Goal: Information Seeking & Learning: Learn about a topic

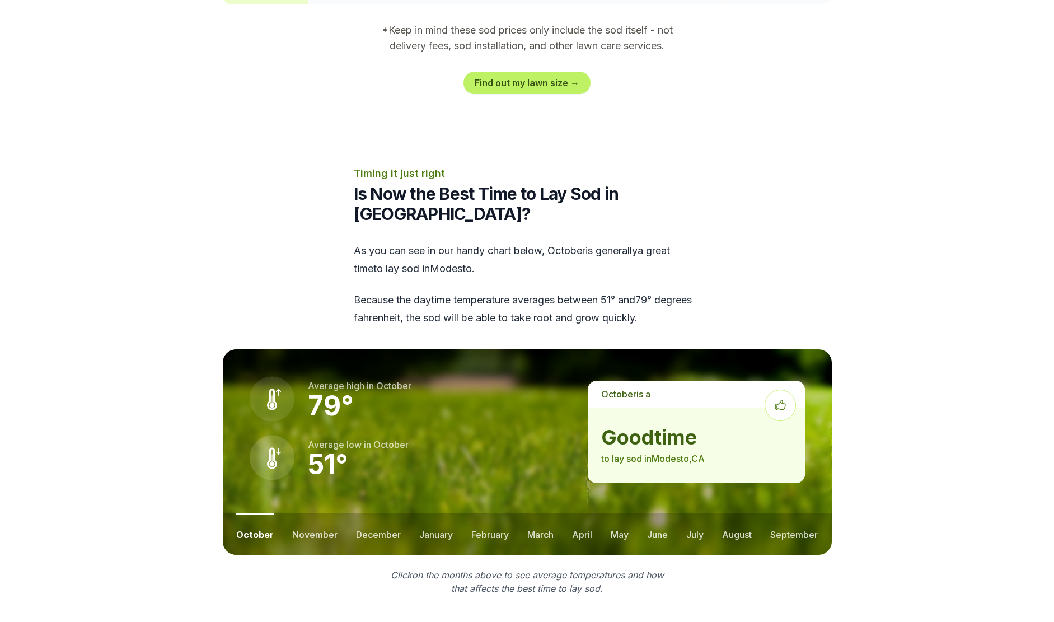
scroll to position [1231, 0]
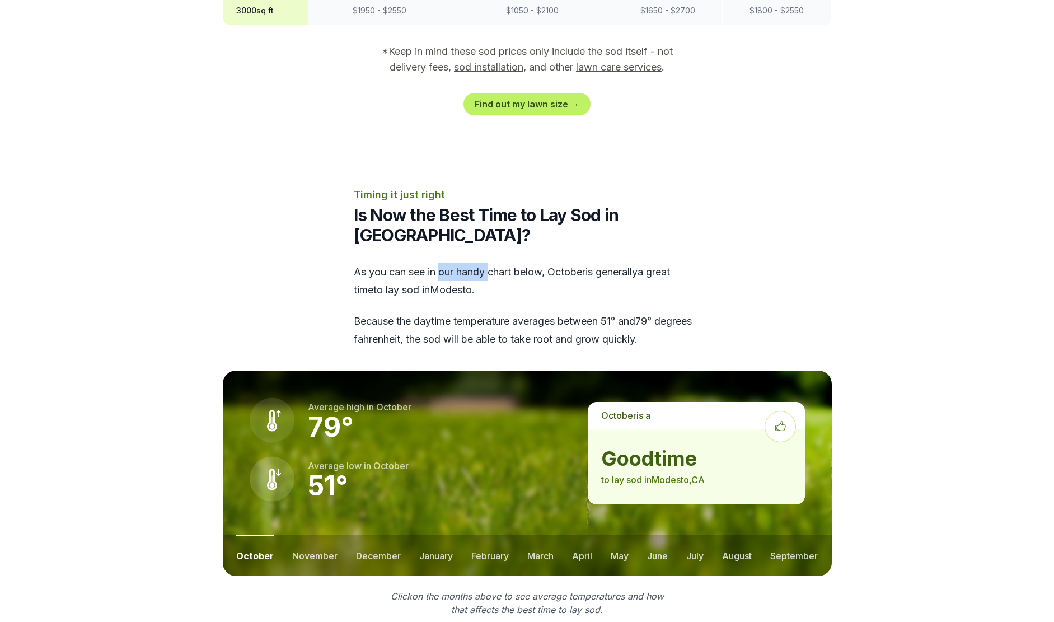
drag, startPoint x: 441, startPoint y: 256, endPoint x: 491, endPoint y: 247, distance: 50.0
click at [491, 263] on div "As you can see in our handy chart below, october is generally a great time to l…" at bounding box center [527, 305] width 347 height 85
drag, startPoint x: 491, startPoint y: 247, endPoint x: 532, endPoint y: 251, distance: 41.5
click at [532, 263] on div "As you can see in our handy chart below, october is generally a great time to l…" at bounding box center [527, 305] width 347 height 85
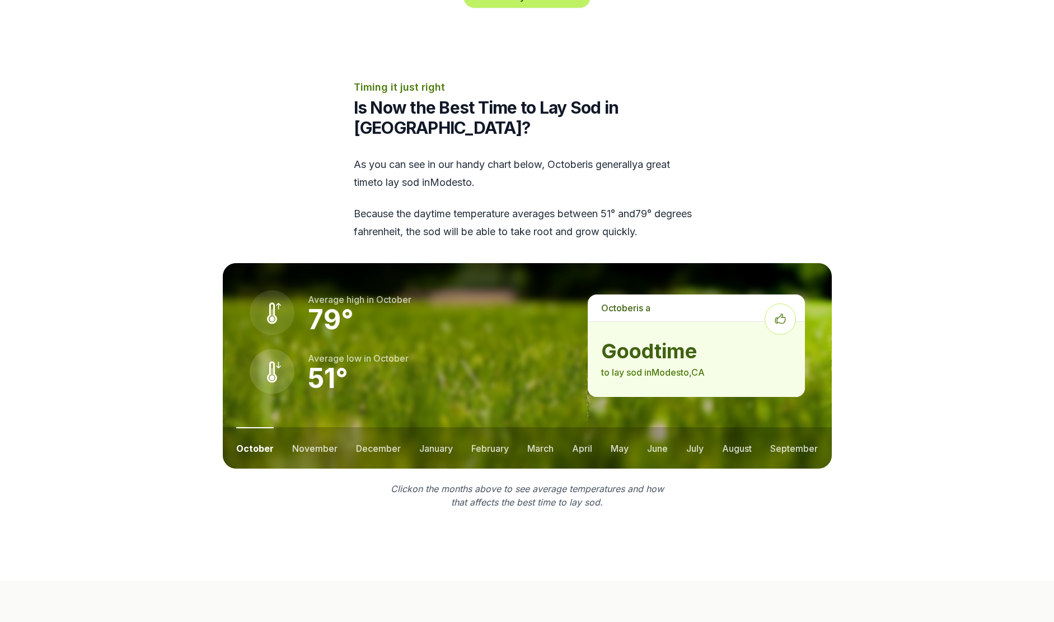
scroll to position [1343, 0]
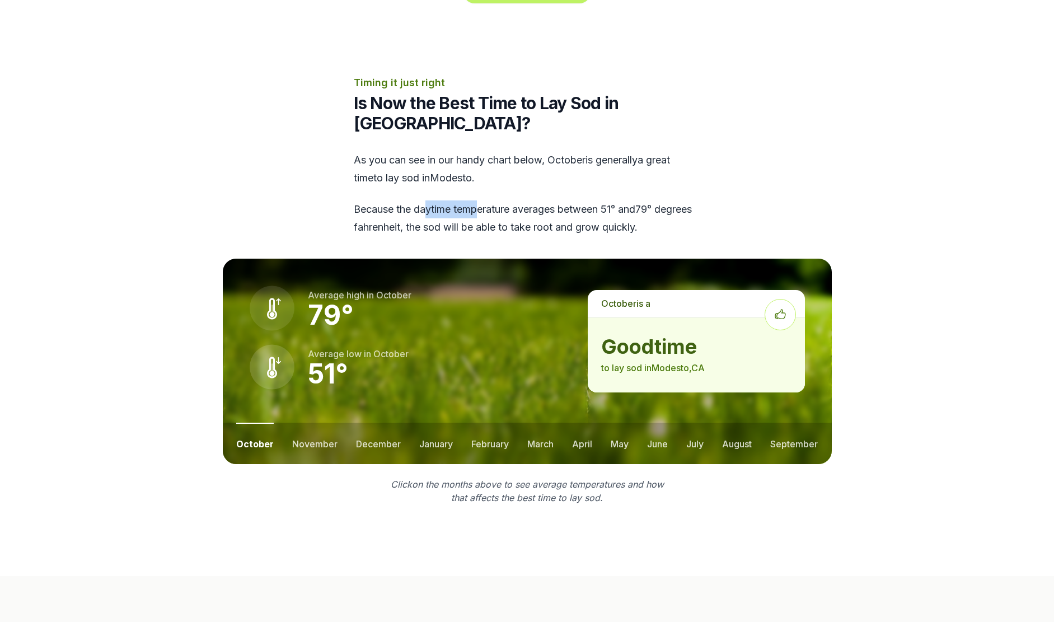
drag, startPoint x: 429, startPoint y: 190, endPoint x: 480, endPoint y: 190, distance: 50.4
click at [480, 200] on p "Because the daytime temperature averages between 51 ° and 79 ° degrees fahrenhe…" at bounding box center [527, 218] width 347 height 36
drag, startPoint x: 480, startPoint y: 190, endPoint x: 534, endPoint y: 193, distance: 54.4
click at [534, 200] on p "Because the daytime temperature averages between 51 ° and 79 ° degrees fahrenhe…" at bounding box center [527, 218] width 347 height 36
drag, startPoint x: 450, startPoint y: 206, endPoint x: 507, endPoint y: 207, distance: 57.1
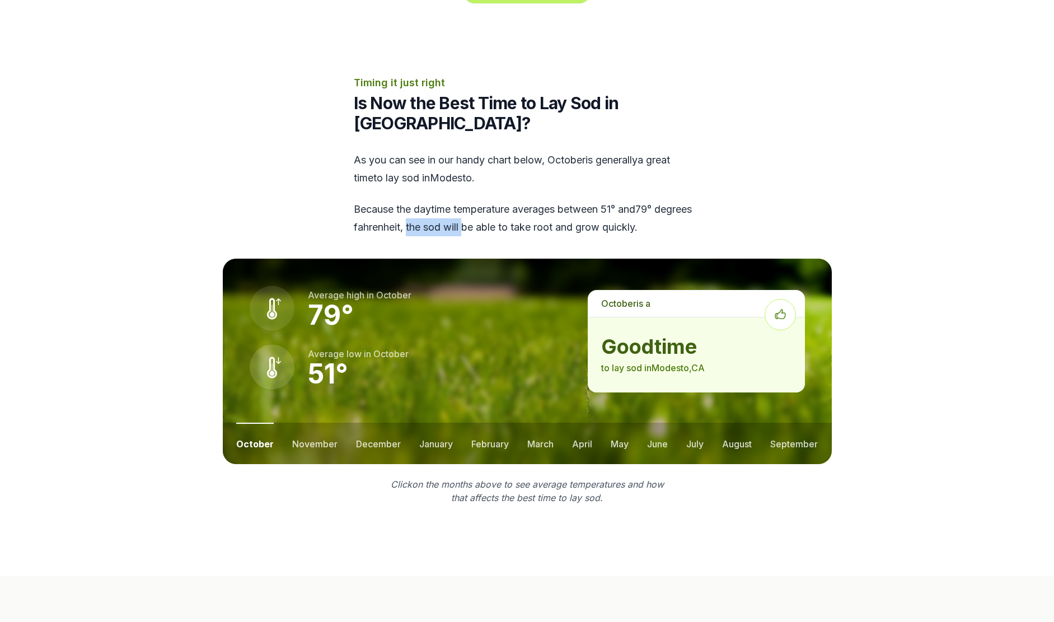
click at [507, 207] on p "Because the daytime temperature averages between 51 ° and 79 ° degrees fahrenhe…" at bounding box center [527, 218] width 347 height 36
drag, startPoint x: 507, startPoint y: 207, endPoint x: 524, endPoint y: 210, distance: 17.7
click at [524, 210] on p "Because the daytime temperature averages between 51 ° and 79 ° degrees fahrenhe…" at bounding box center [527, 218] width 347 height 36
click at [326, 422] on button "november" at bounding box center [314, 442] width 45 height 41
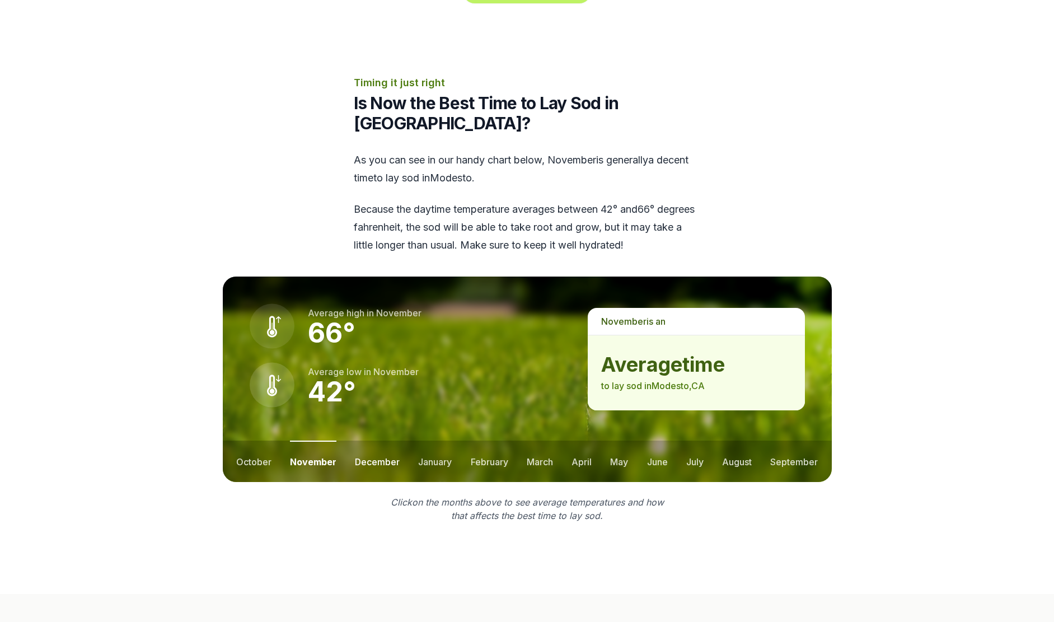
click at [374, 442] on button "december" at bounding box center [377, 460] width 45 height 41
click at [543, 444] on button "march" at bounding box center [540, 460] width 26 height 41
click at [577, 444] on button "april" at bounding box center [582, 460] width 20 height 41
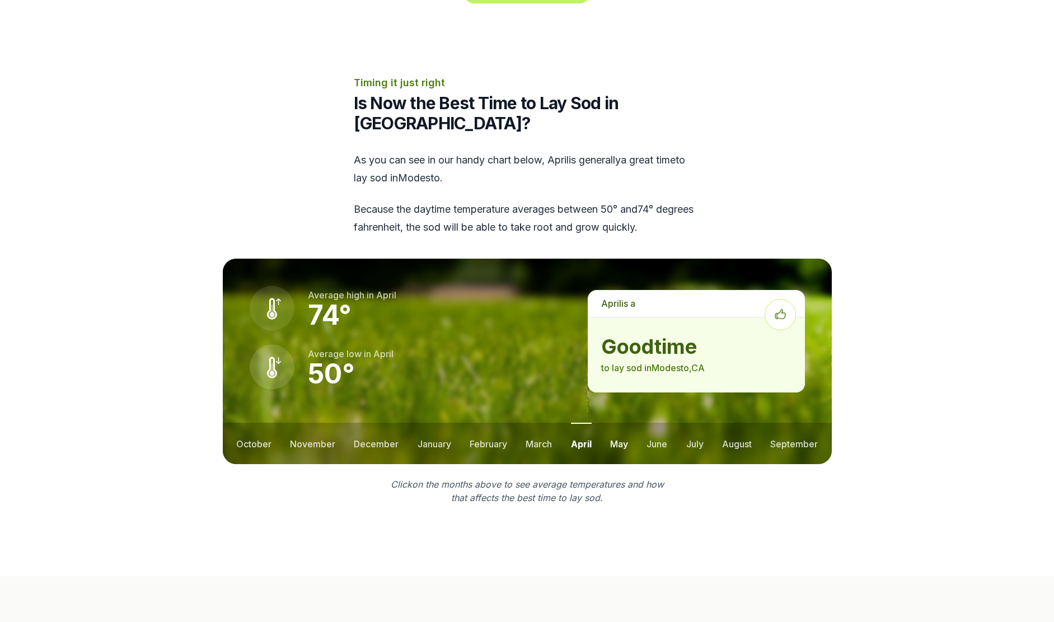
click at [624, 425] on button "may" at bounding box center [619, 442] width 18 height 41
click at [655, 422] on button "june" at bounding box center [657, 442] width 21 height 41
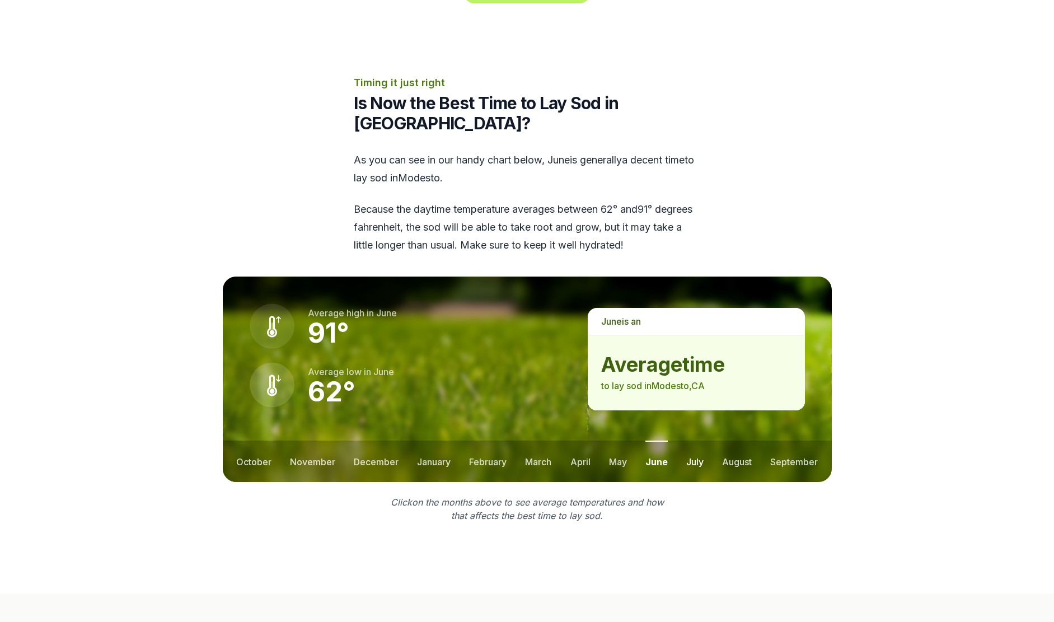
click at [689, 440] on button "july" at bounding box center [694, 460] width 17 height 41
click at [741, 444] on button "august" at bounding box center [737, 460] width 30 height 41
click at [800, 440] on button "september" at bounding box center [794, 460] width 48 height 41
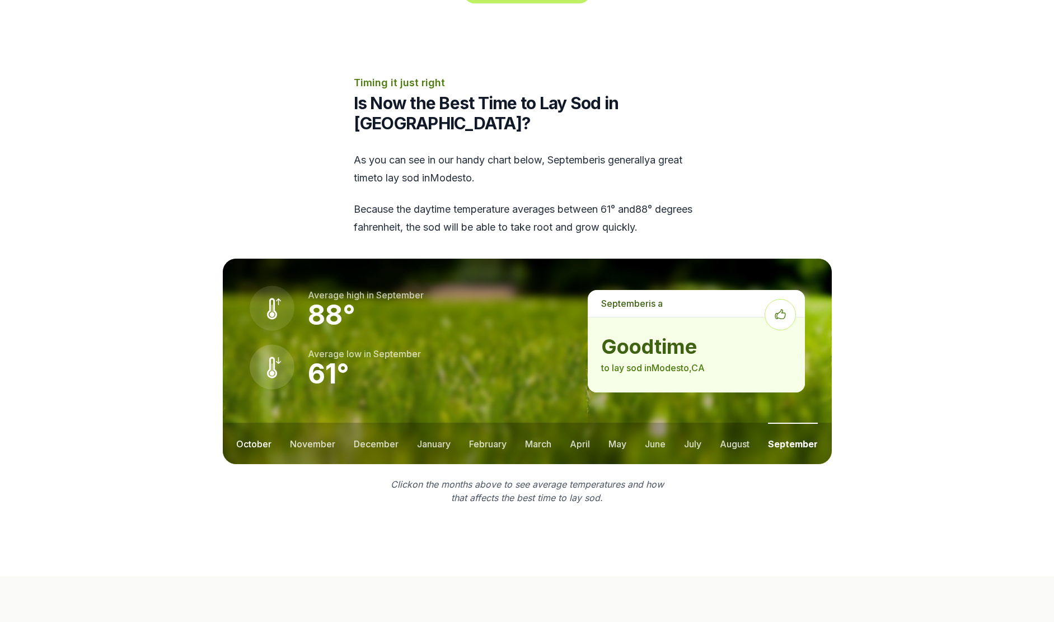
click at [253, 426] on button "october" at bounding box center [253, 442] width 35 height 41
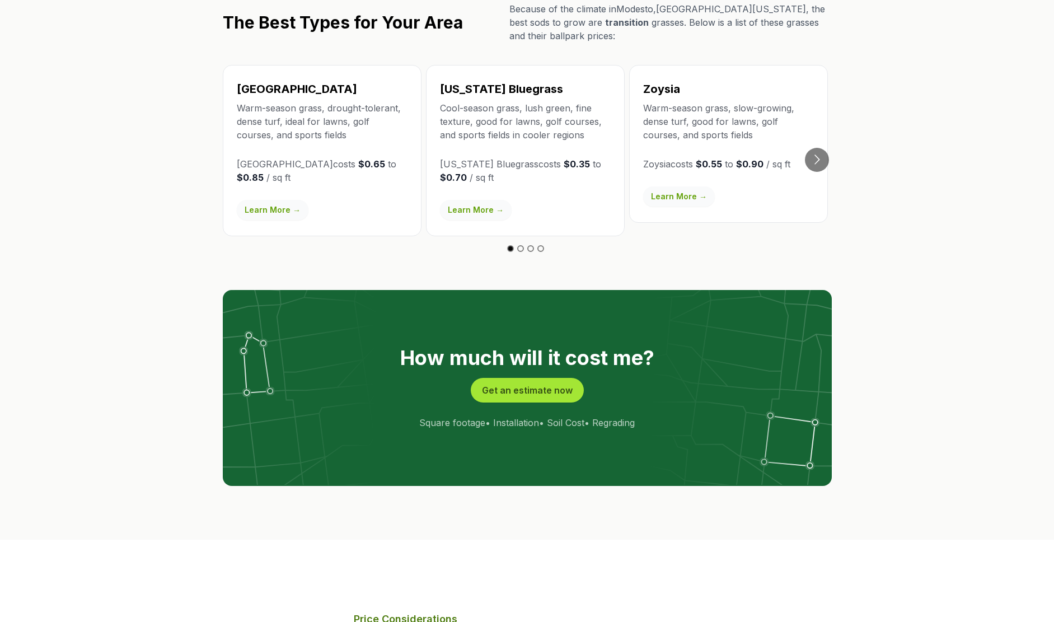
scroll to position [1846, 0]
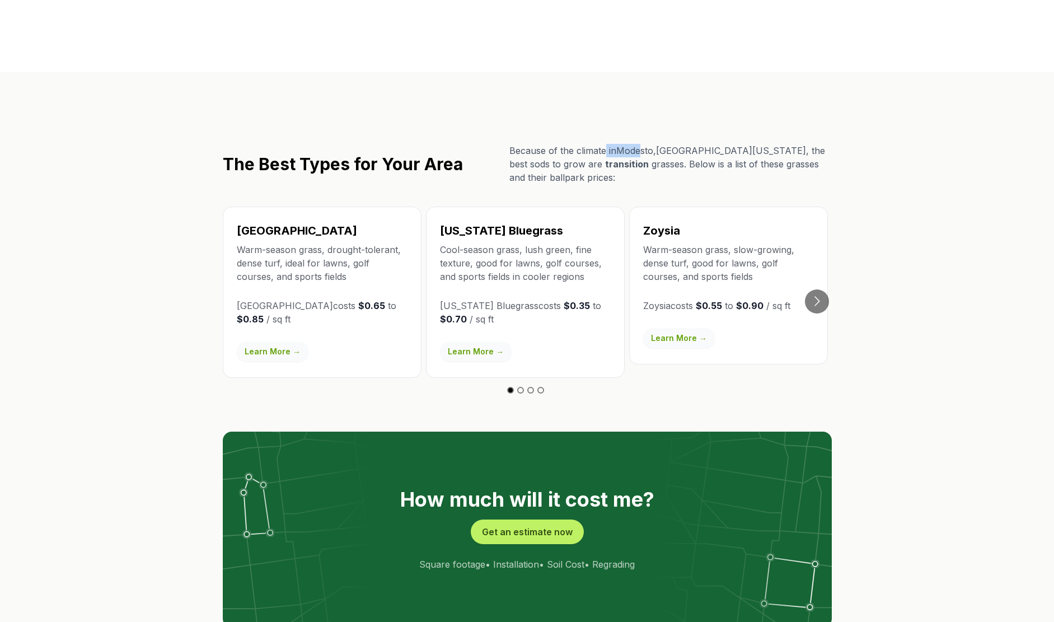
drag, startPoint x: 605, startPoint y: 135, endPoint x: 644, endPoint y: 135, distance: 39.2
click at [644, 144] on p "Because of the climate in Modesto , Northern California , the best sods to grow…" at bounding box center [670, 164] width 322 height 40
click at [533, 144] on p "Because of the climate in Modesto , Northern California , the best sods to grow…" at bounding box center [670, 164] width 322 height 40
drag, startPoint x: 529, startPoint y: 144, endPoint x: 600, endPoint y: 148, distance: 71.7
click at [600, 148] on p "Because of the climate in Modesto , Northern California , the best sods to grow…" at bounding box center [670, 164] width 322 height 40
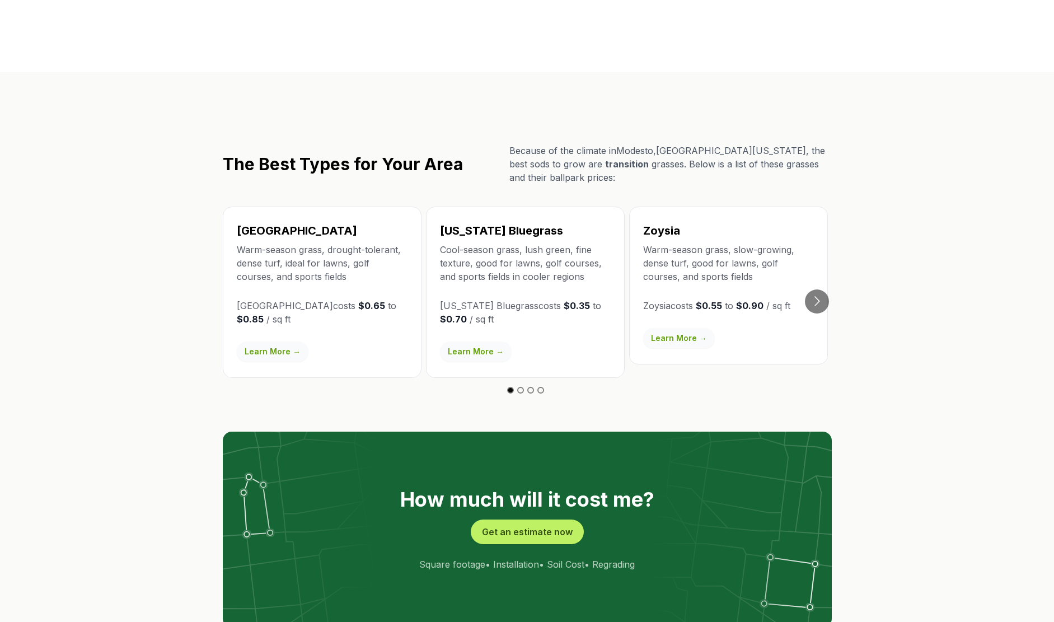
drag, startPoint x: 600, startPoint y: 148, endPoint x: 612, endPoint y: 149, distance: 11.3
click at [611, 149] on p "Because of the climate in Modesto , Northern California , the best sods to grow…" at bounding box center [670, 164] width 322 height 40
drag, startPoint x: 454, startPoint y: 232, endPoint x: 493, endPoint y: 232, distance: 39.2
click at [493, 243] on p "Cool-season grass, lush green, fine texture, good for lawns, golf courses, and …" at bounding box center [525, 263] width 171 height 40
drag, startPoint x: 493, startPoint y: 232, endPoint x: 491, endPoint y: 241, distance: 9.1
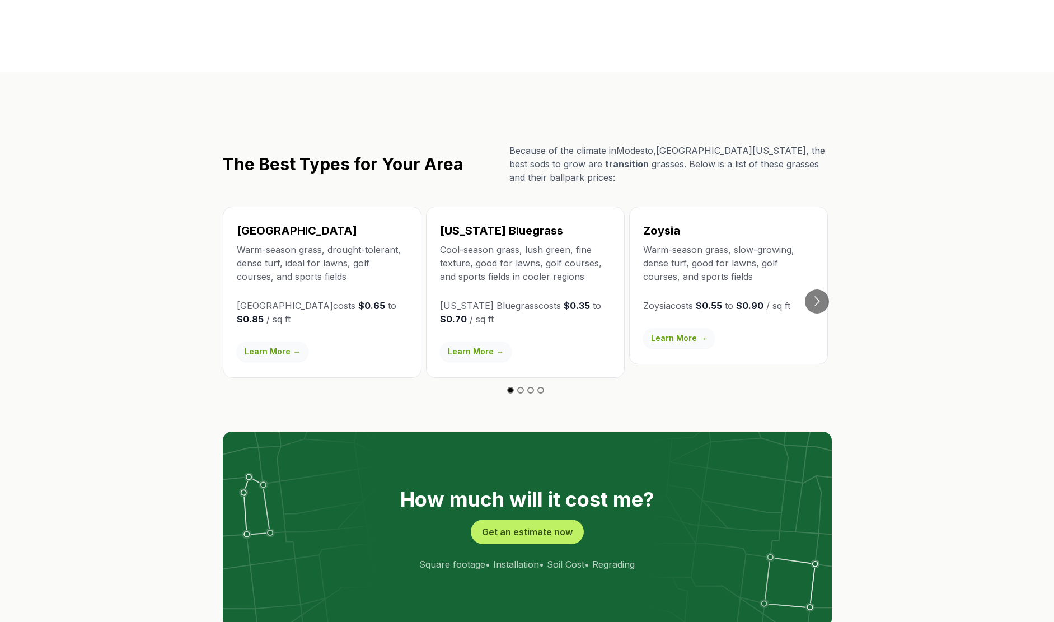
click at [491, 243] on p "Cool-season grass, lush green, fine texture, good for lawns, golf courses, and …" at bounding box center [525, 263] width 171 height 40
drag, startPoint x: 464, startPoint y: 243, endPoint x: 505, endPoint y: 243, distance: 40.8
click at [505, 243] on p "Cool-season grass, lush green, fine texture, good for lawns, golf courses, and …" at bounding box center [525, 263] width 171 height 40
drag, startPoint x: 505, startPoint y: 243, endPoint x: 518, endPoint y: 243, distance: 12.9
click at [520, 243] on p "Cool-season grass, lush green, fine texture, good for lawns, golf courses, and …" at bounding box center [525, 263] width 171 height 40
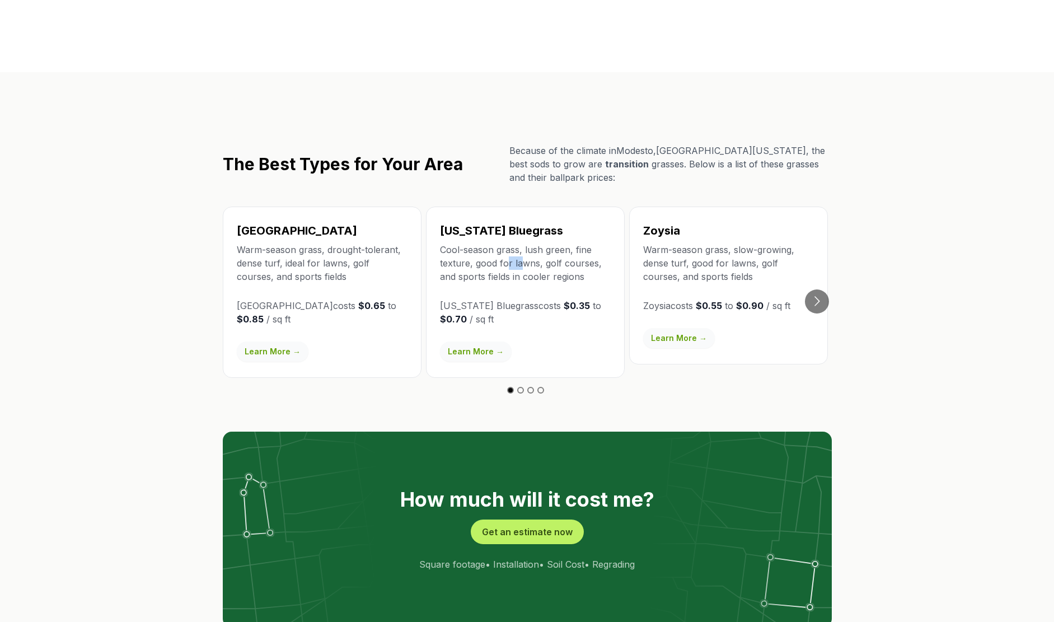
drag, startPoint x: 505, startPoint y: 243, endPoint x: 524, endPoint y: 242, distance: 19.0
click at [524, 243] on p "Cool-season grass, lush green, fine texture, good for lawns, golf courses, and …" at bounding box center [525, 263] width 171 height 40
drag, startPoint x: 524, startPoint y: 242, endPoint x: 534, endPoint y: 242, distance: 10.1
click at [534, 243] on p "Cool-season grass, lush green, fine texture, good for lawns, golf courses, and …" at bounding box center [525, 263] width 171 height 40
click at [524, 243] on p "Cool-season grass, lush green, fine texture, good for lawns, golf courses, and …" at bounding box center [525, 263] width 171 height 40
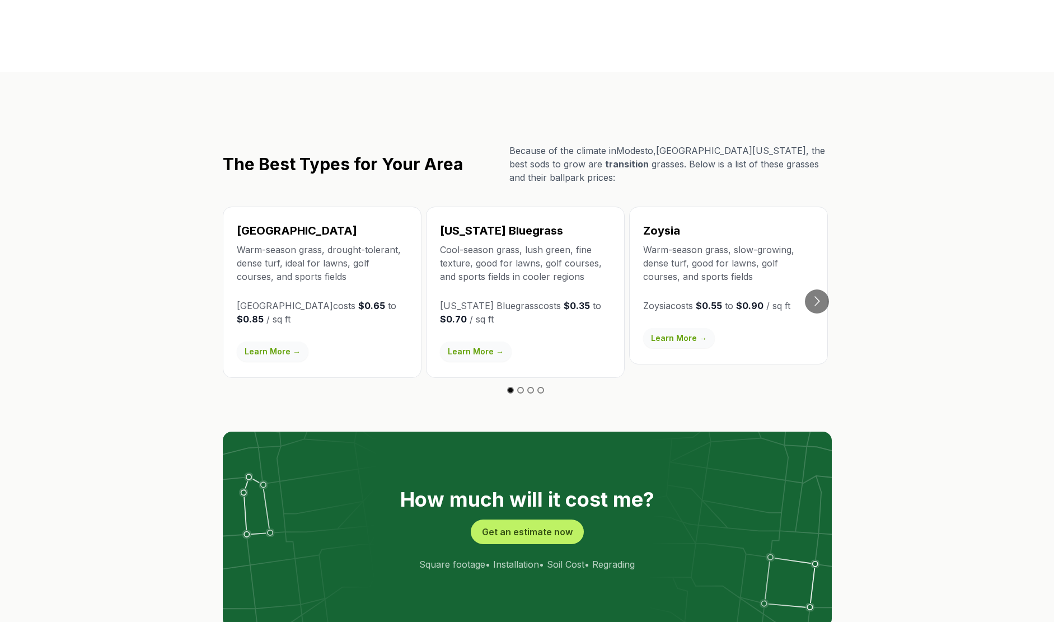
click at [472, 341] on link "Learn More →" at bounding box center [476, 351] width 72 height 20
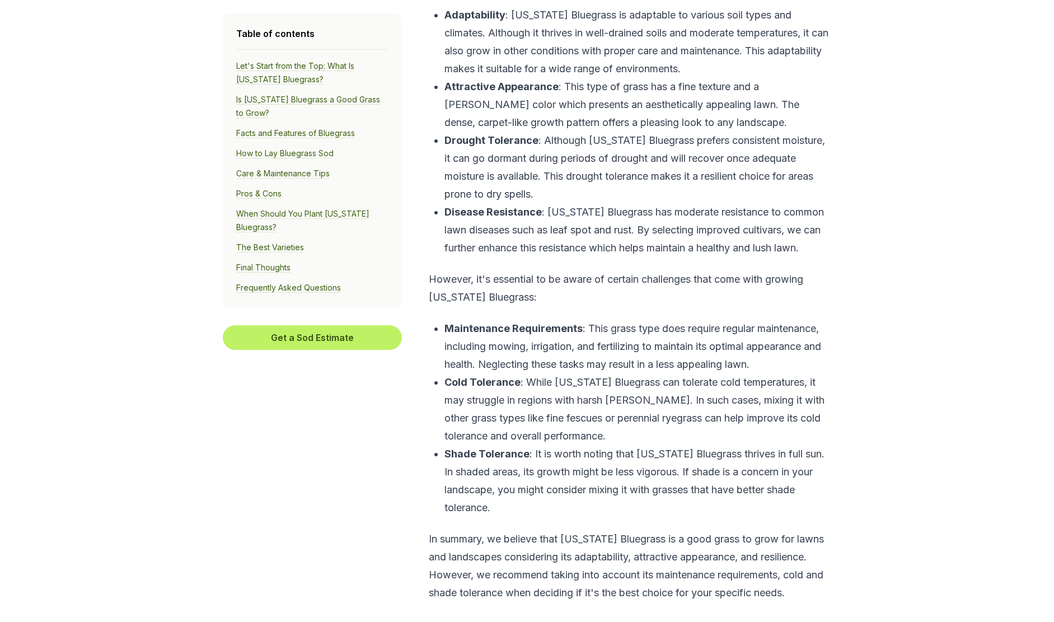
scroll to position [1287, 0]
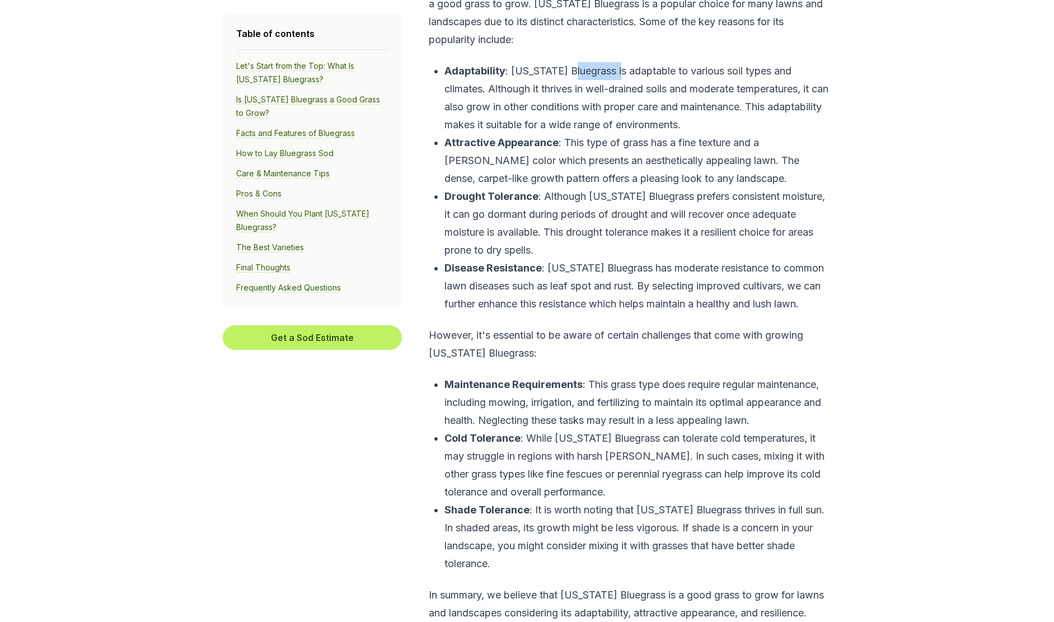
drag, startPoint x: 573, startPoint y: 106, endPoint x: 617, endPoint y: 106, distance: 43.6
click at [617, 106] on p "Adaptability : Kentucky Bluegrass is adaptable to various soil types and climat…" at bounding box center [636, 98] width 384 height 72
drag, startPoint x: 617, startPoint y: 106, endPoint x: 630, endPoint y: 118, distance: 17.5
click at [630, 118] on p "Adaptability : Kentucky Bluegrass is adaptable to various soil types and climat…" at bounding box center [636, 98] width 384 height 72
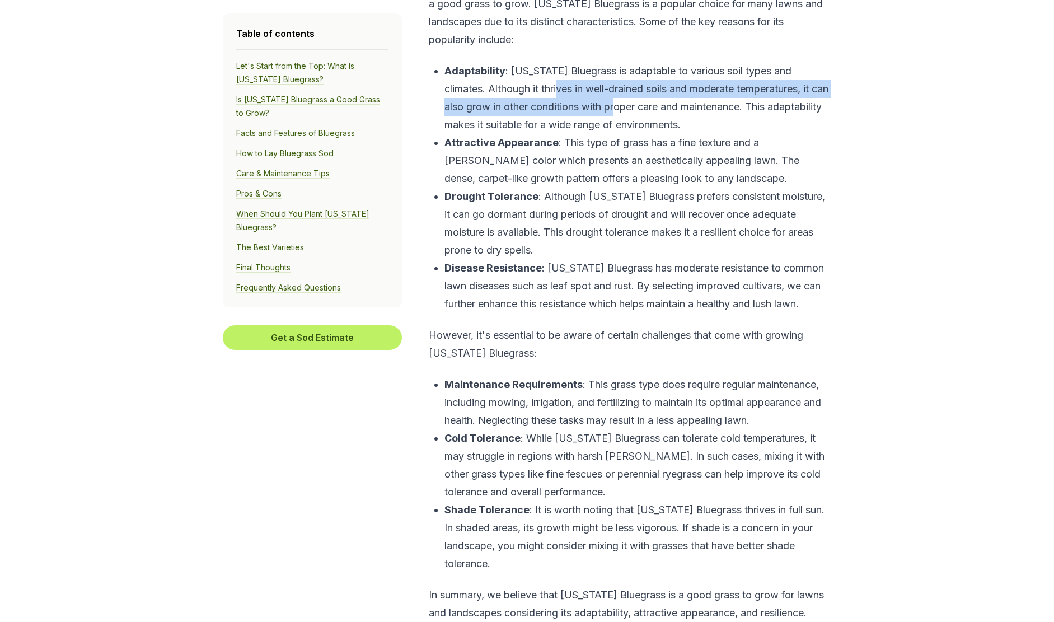
drag, startPoint x: 524, startPoint y: 124, endPoint x: 606, endPoint y: 138, distance: 83.5
click at [606, 134] on p "Adaptability : Kentucky Bluegrass is adaptable to various soil types and climat…" at bounding box center [636, 98] width 384 height 72
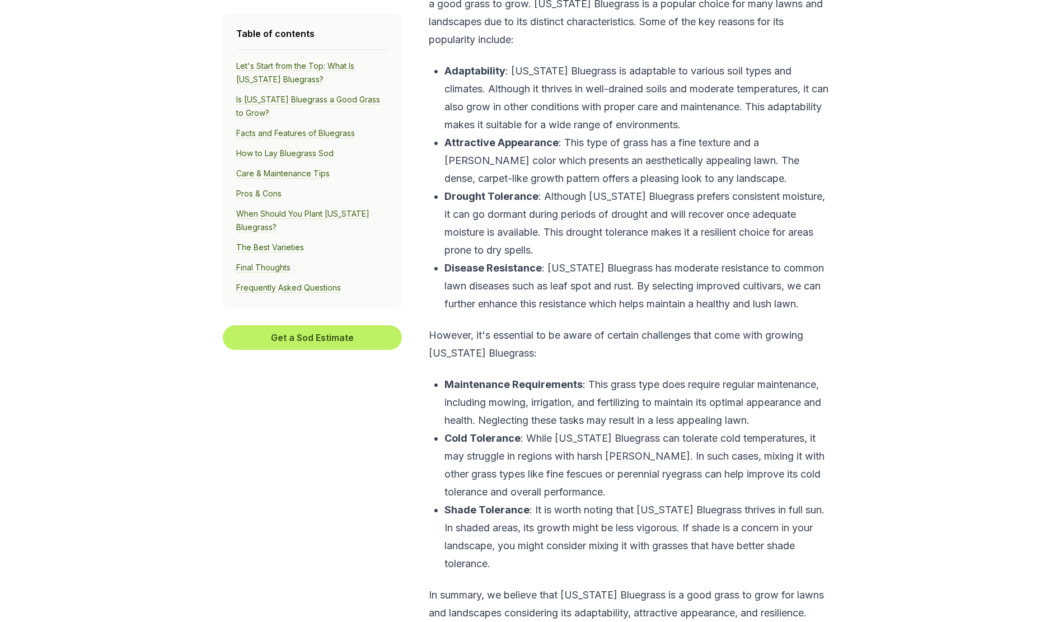
drag, startPoint x: 606, startPoint y: 138, endPoint x: 622, endPoint y: 149, distance: 19.7
click at [623, 134] on p "Adaptability : Kentucky Bluegrass is adaptable to various soil types and climat…" at bounding box center [636, 98] width 384 height 72
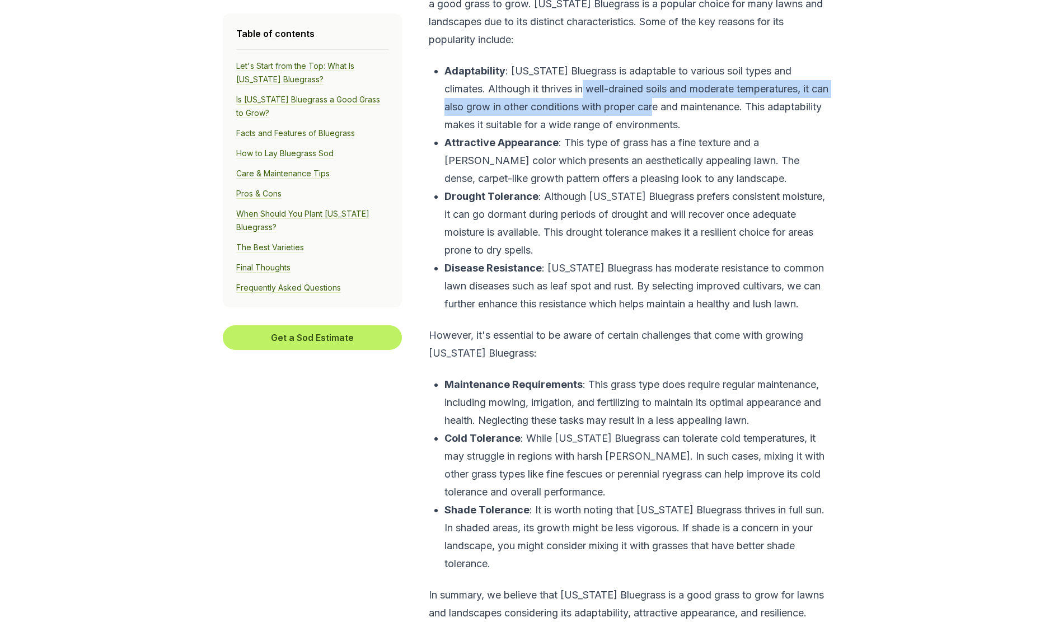
drag, startPoint x: 553, startPoint y: 124, endPoint x: 643, endPoint y: 140, distance: 91.5
click at [643, 134] on p "Adaptability : Kentucky Bluegrass is adaptable to various soil types and climat…" at bounding box center [636, 98] width 384 height 72
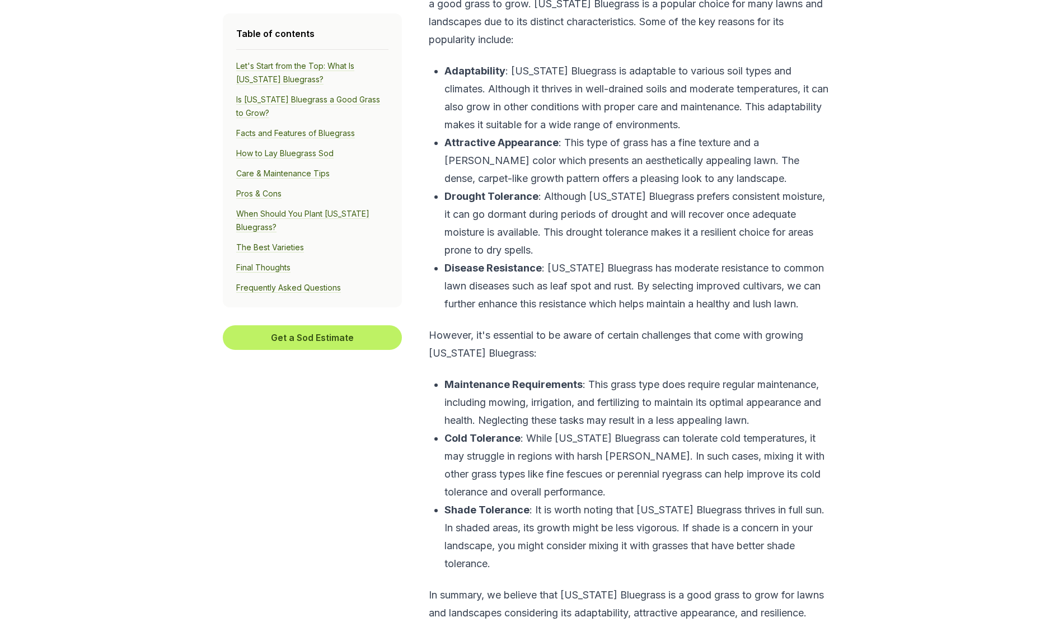
drag, startPoint x: 643, startPoint y: 140, endPoint x: 681, endPoint y: 149, distance: 38.7
click at [681, 134] on p "Adaptability : Kentucky Bluegrass is adaptable to various soil types and climat…" at bounding box center [636, 98] width 384 height 72
drag, startPoint x: 563, startPoint y: 231, endPoint x: 741, endPoint y: 220, distance: 178.8
click at [741, 220] on ul "Adaptability : Kentucky Bluegrass is adaptable to various soil types and climat…" at bounding box center [629, 187] width 400 height 251
click at [561, 134] on p "Adaptability : Kentucky Bluegrass is adaptable to various soil types and climat…" at bounding box center [636, 98] width 384 height 72
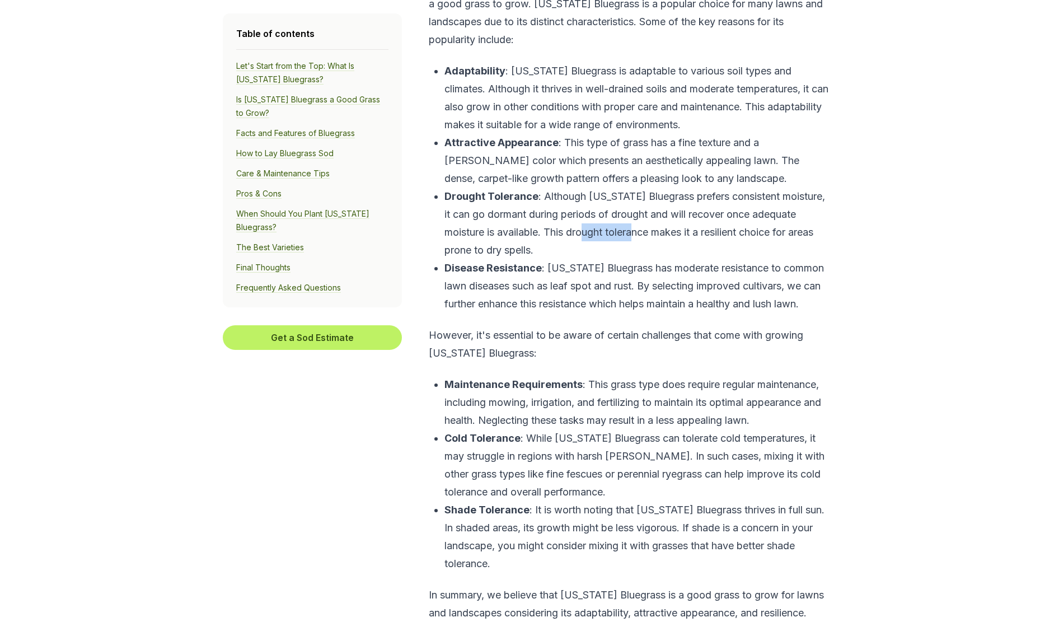
drag, startPoint x: 604, startPoint y: 264, endPoint x: 649, endPoint y: 264, distance: 44.2
click at [649, 259] on p "Drought Tolerance : Although Kentucky Bluegrass prefers consistent moisture, it…" at bounding box center [636, 223] width 384 height 72
drag, startPoint x: 649, startPoint y: 264, endPoint x: 657, endPoint y: 262, distance: 8.5
click at [657, 259] on p "Drought Tolerance : Although Kentucky Bluegrass prefers consistent moisture, it…" at bounding box center [636, 223] width 384 height 72
drag, startPoint x: 461, startPoint y: 285, endPoint x: 526, endPoint y: 285, distance: 65.5
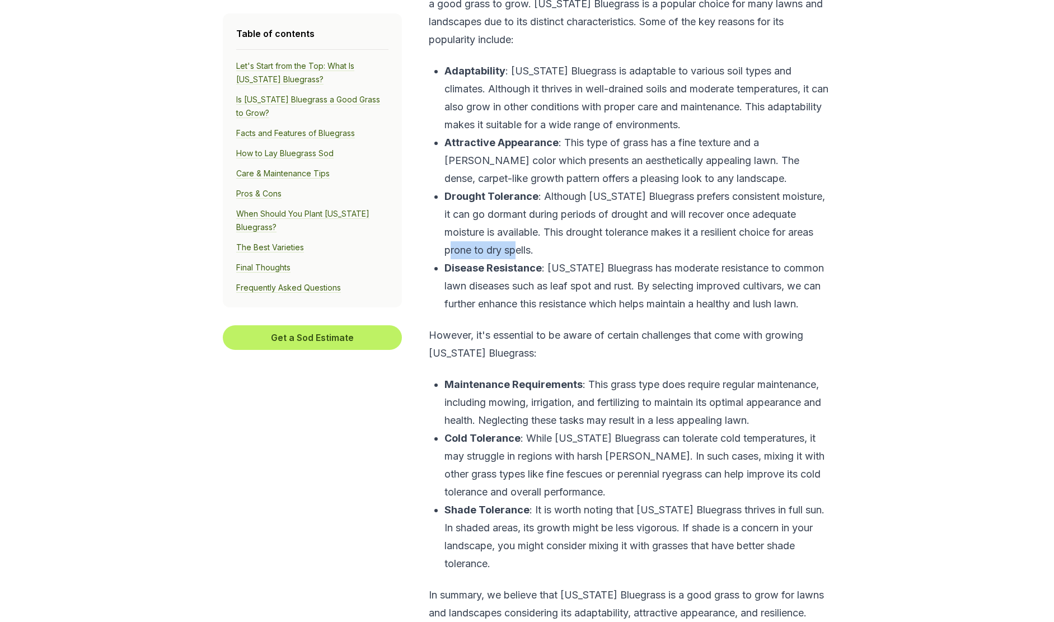
click at [526, 259] on p "Drought Tolerance : Although Kentucky Bluegrass prefers consistent moisture, it…" at bounding box center [636, 223] width 384 height 72
drag, startPoint x: 526, startPoint y: 285, endPoint x: 553, endPoint y: 297, distance: 29.3
click at [553, 297] on p "Disease Resistance : Kentucky Bluegrass has moderate resistance to common lawn …" at bounding box center [636, 286] width 384 height 54
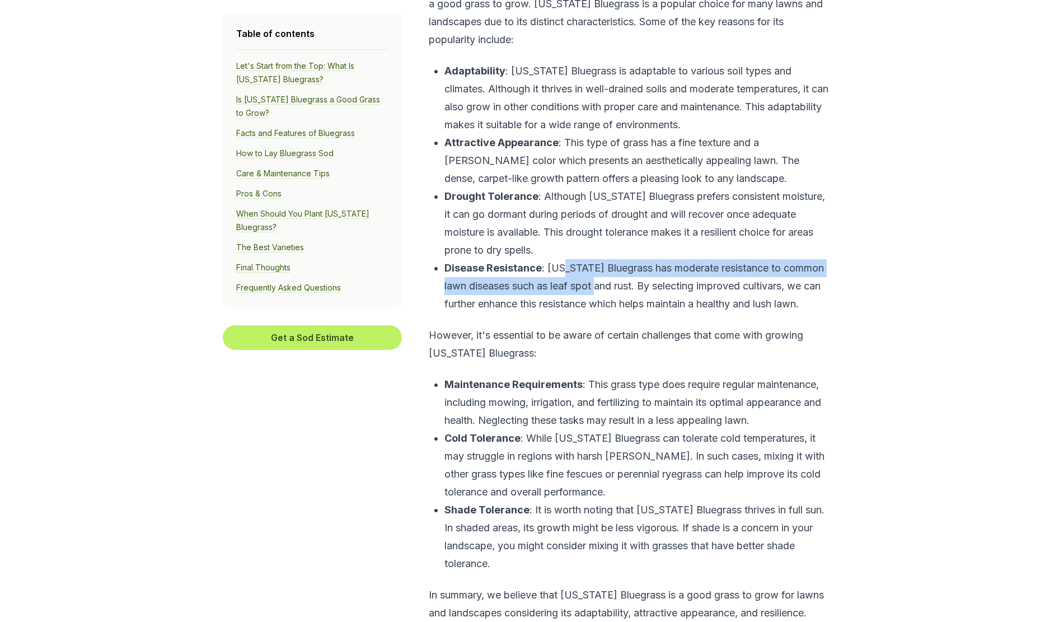
drag, startPoint x: 562, startPoint y: 298, endPoint x: 611, endPoint y: 312, distance: 50.5
click at [611, 312] on p "Disease Resistance : Kentucky Bluegrass has moderate resistance to common lawn …" at bounding box center [636, 286] width 384 height 54
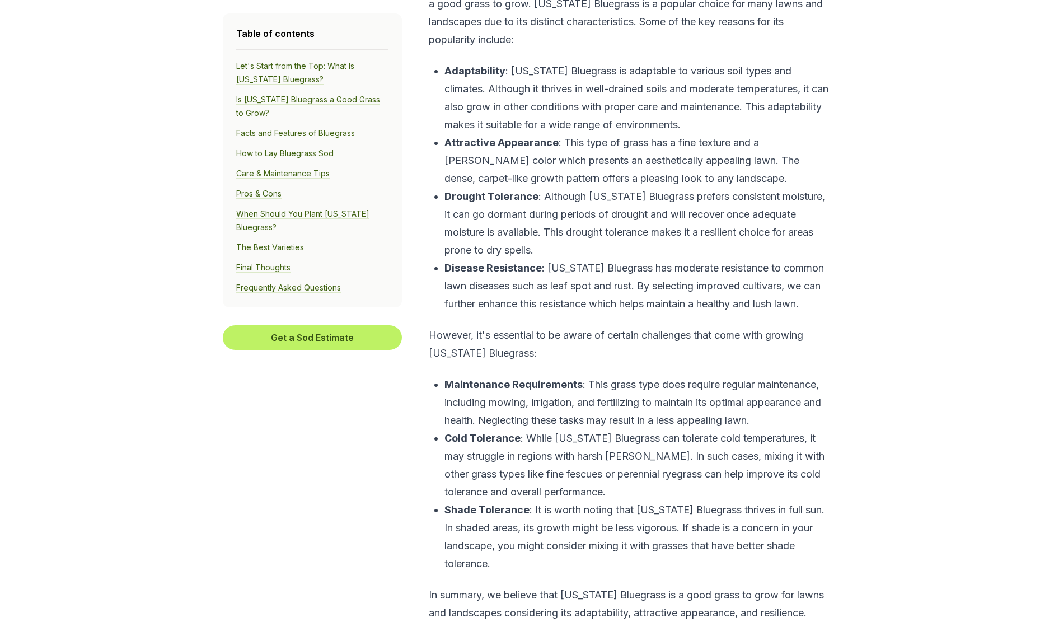
drag, startPoint x: 611, startPoint y: 312, endPoint x: 624, endPoint y: 327, distance: 20.6
click at [624, 313] on p "Disease Resistance : Kentucky Bluegrass has moderate resistance to common lawn …" at bounding box center [636, 286] width 384 height 54
drag, startPoint x: 482, startPoint y: 316, endPoint x: 489, endPoint y: 316, distance: 7.3
click at [484, 313] on p "Disease Resistance : Kentucky Bluegrass has moderate resistance to common lawn …" at bounding box center [636, 286] width 384 height 54
drag, startPoint x: 513, startPoint y: 317, endPoint x: 615, endPoint y: 323, distance: 103.1
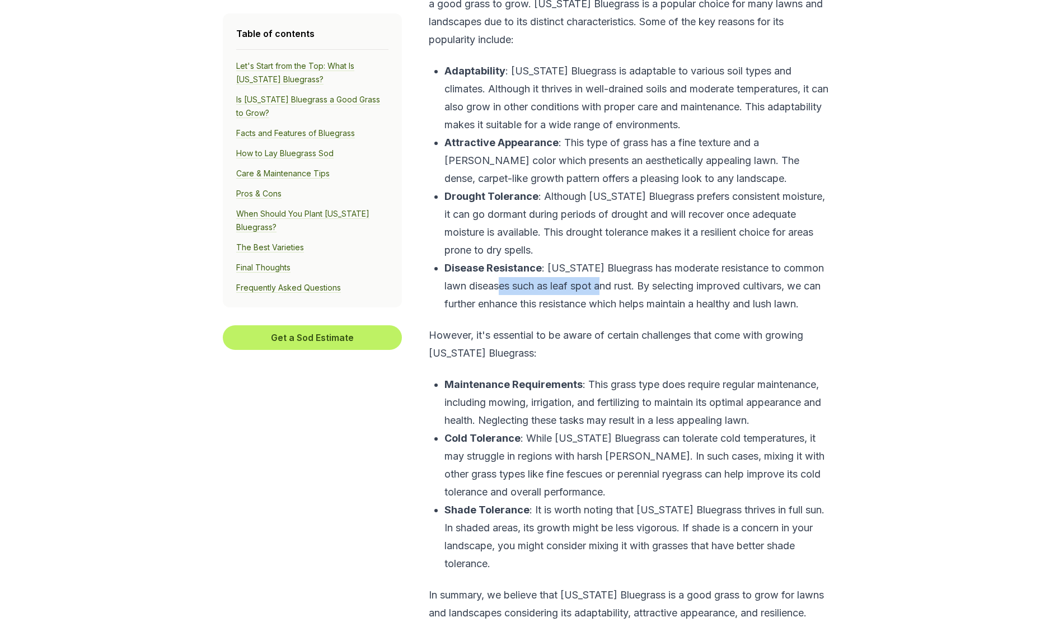
click at [615, 313] on p "Disease Resistance : Kentucky Bluegrass has moderate resistance to common lawn …" at bounding box center [636, 286] width 384 height 54
click at [621, 313] on p "Disease Resistance : Kentucky Bluegrass has moderate resistance to common lawn …" at bounding box center [636, 286] width 384 height 54
drag, startPoint x: 621, startPoint y: 323, endPoint x: 690, endPoint y: 324, distance: 68.8
click at [690, 313] on p "Disease Resistance : Kentucky Bluegrass has moderate resistance to common lawn …" at bounding box center [636, 286] width 384 height 54
drag, startPoint x: 690, startPoint y: 324, endPoint x: 703, endPoint y: 325, distance: 13.5
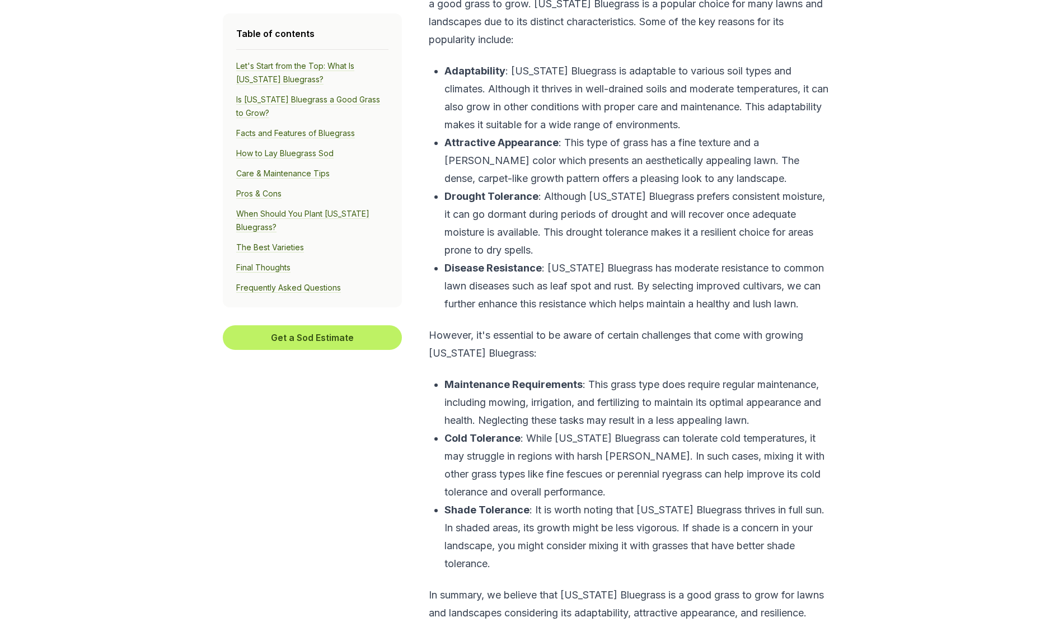
click at [703, 313] on p "Disease Resistance : Kentucky Bluegrass has moderate resistance to common lawn …" at bounding box center [636, 286] width 384 height 54
drag, startPoint x: 710, startPoint y: 322, endPoint x: 734, endPoint y: 321, distance: 24.7
click at [734, 313] on p "Disease Resistance : Kentucky Bluegrass has moderate resistance to common lawn …" at bounding box center [636, 286] width 384 height 54
click at [562, 313] on p "Disease Resistance : Kentucky Bluegrass has moderate resistance to common lawn …" at bounding box center [636, 286] width 384 height 54
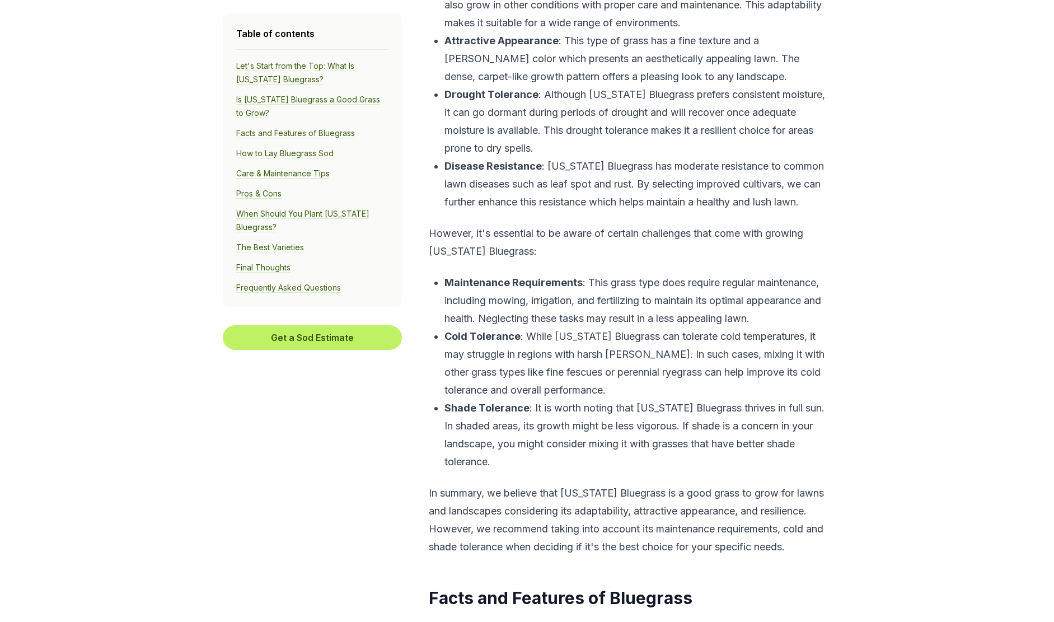
scroll to position [1399, 0]
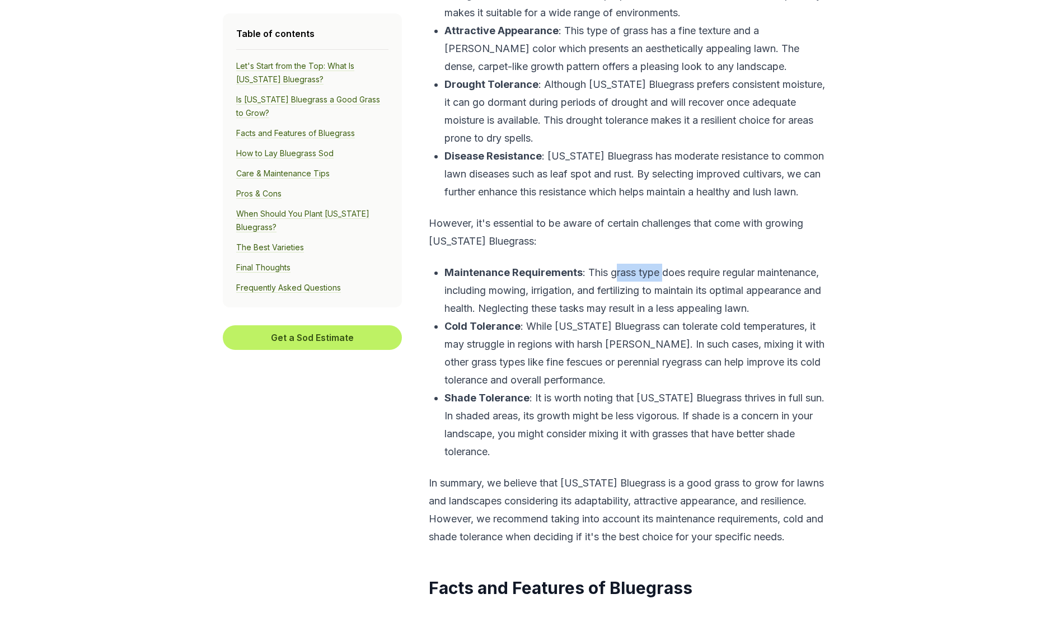
drag, startPoint x: 614, startPoint y: 331, endPoint x: 664, endPoint y: 330, distance: 49.2
click at [664, 317] on p "Maintenance Requirements : This grass type does require regular maintenance, in…" at bounding box center [636, 291] width 384 height 54
drag, startPoint x: 664, startPoint y: 330, endPoint x: 685, endPoint y: 339, distance: 23.4
click at [685, 317] on p "Maintenance Requirements : This grass type does require regular maintenance, in…" at bounding box center [636, 291] width 384 height 54
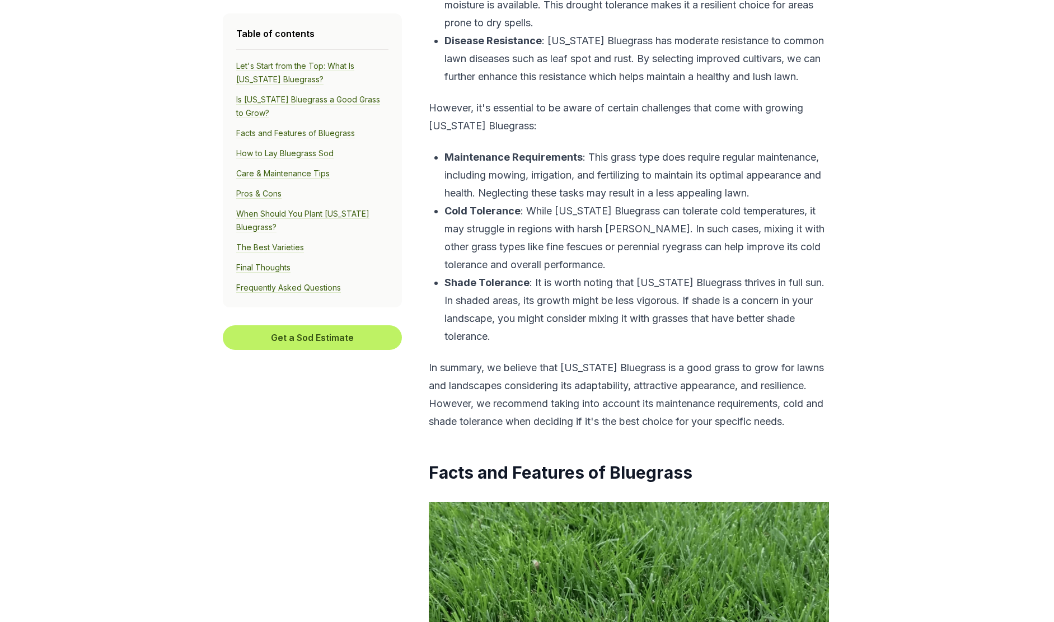
scroll to position [1511, 0]
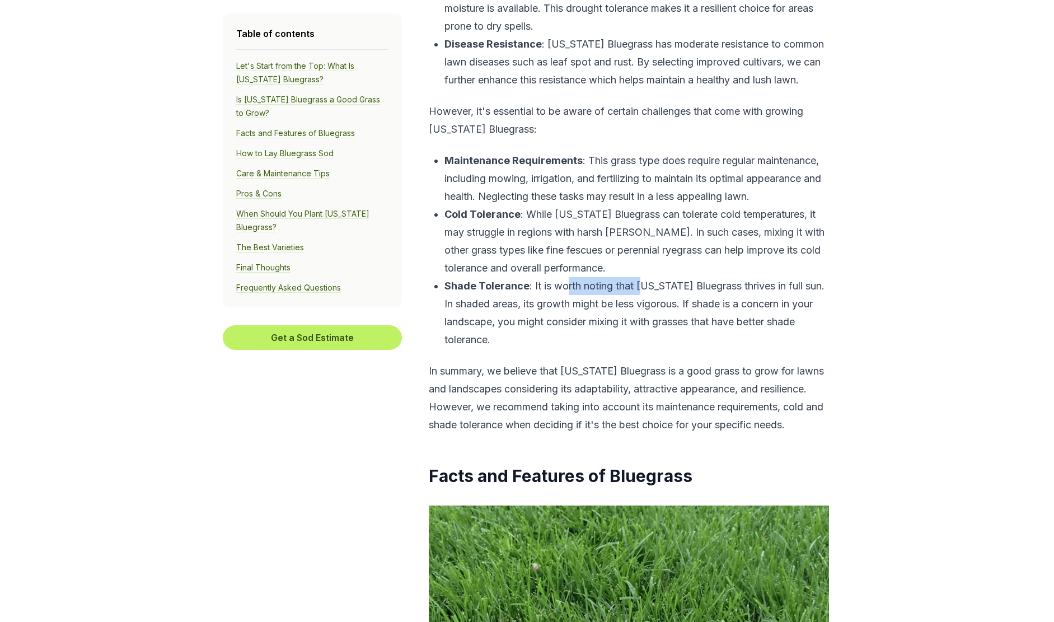
drag, startPoint x: 566, startPoint y: 336, endPoint x: 643, endPoint y: 336, distance: 77.8
click at [643, 336] on p "Shade Tolerance : It is worth noting that Kentucky Bluegrass thrives in full su…" at bounding box center [636, 313] width 384 height 72
drag, startPoint x: 643, startPoint y: 336, endPoint x: 676, endPoint y: 341, distance: 33.4
click at [677, 341] on p "Shade Tolerance : It is worth noting that Kentucky Bluegrass thrives in full su…" at bounding box center [636, 313] width 384 height 72
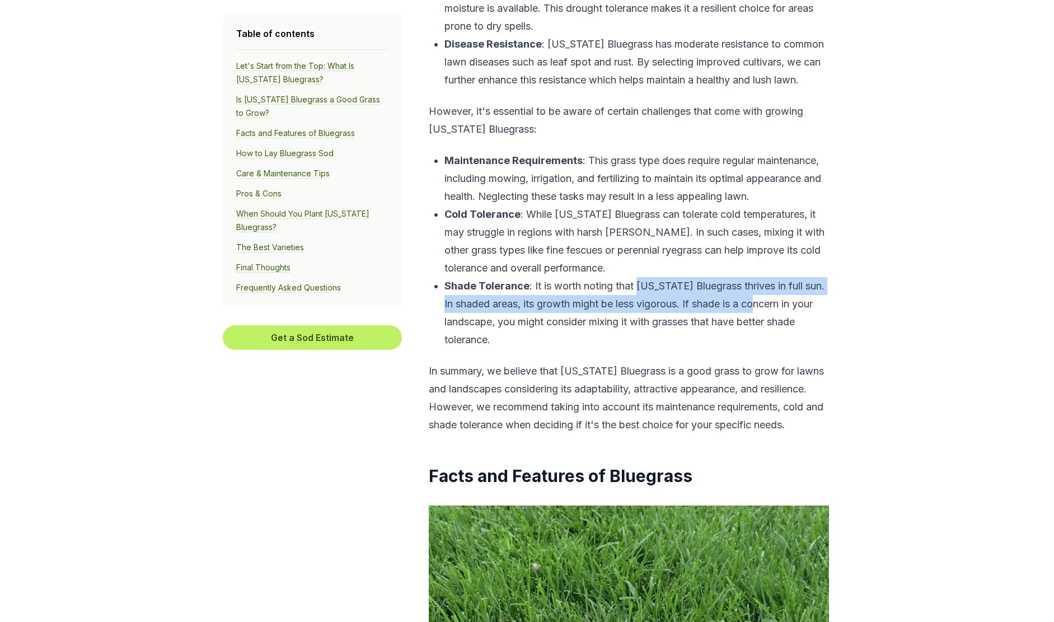
drag, startPoint x: 637, startPoint y: 332, endPoint x: 762, endPoint y: 354, distance: 127.2
click at [762, 349] on p "Shade Tolerance : It is worth noting that Kentucky Bluegrass thrives in full su…" at bounding box center [636, 313] width 384 height 72
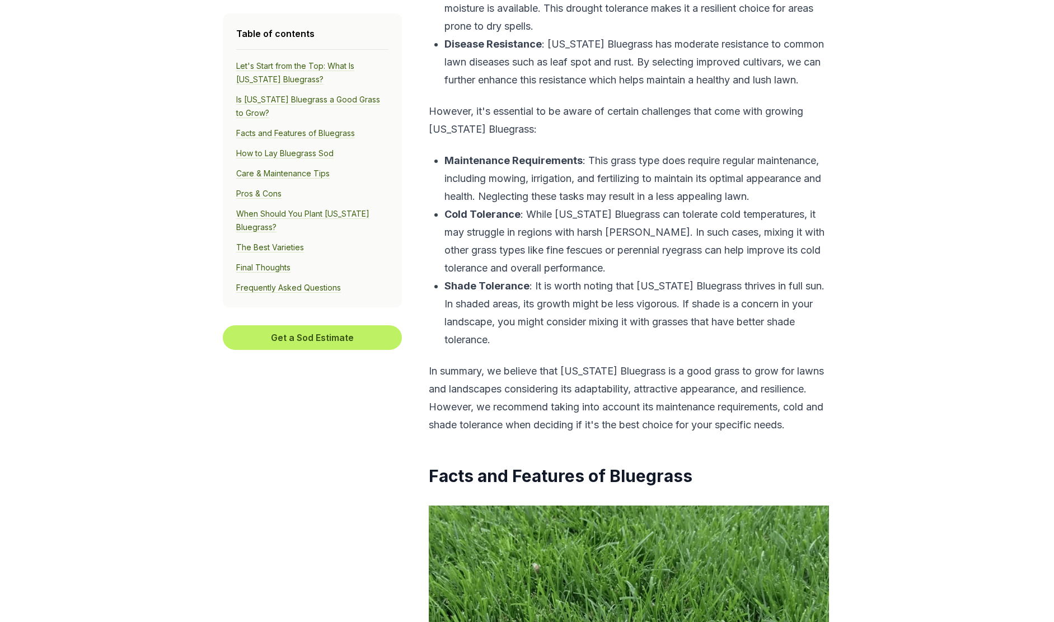
drag, startPoint x: 762, startPoint y: 354, endPoint x: 792, endPoint y: 368, distance: 33.0
click at [792, 349] on p "Shade Tolerance : It is worth noting that Kentucky Bluegrass thrives in full su…" at bounding box center [636, 313] width 384 height 72
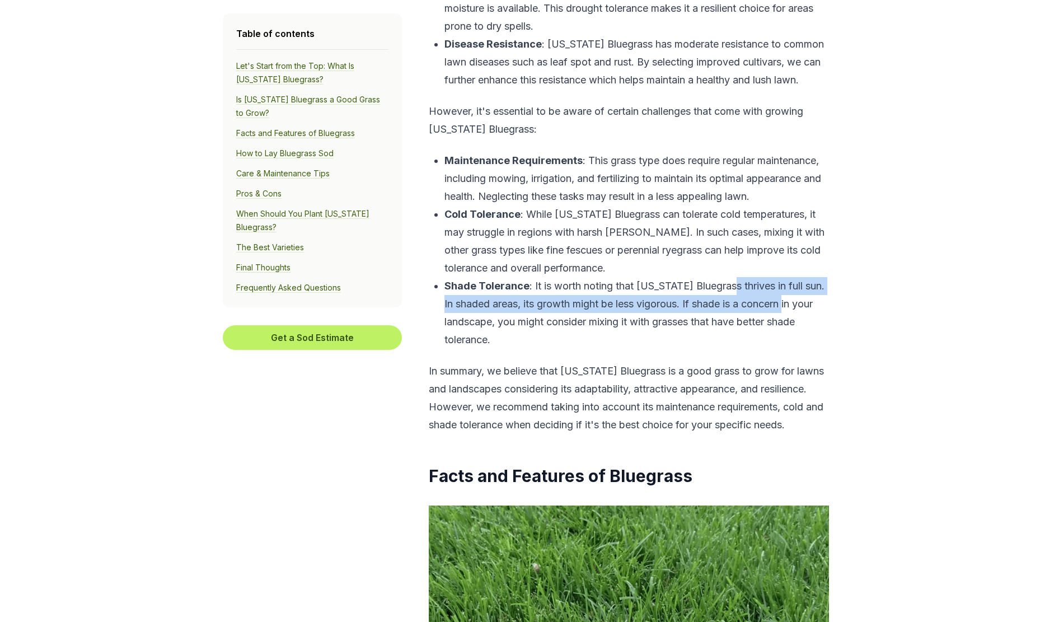
drag, startPoint x: 731, startPoint y: 340, endPoint x: 787, endPoint y: 359, distance: 58.6
click at [787, 349] on p "Shade Tolerance : It is worth noting that Kentucky Bluegrass thrives in full su…" at bounding box center [636, 313] width 384 height 72
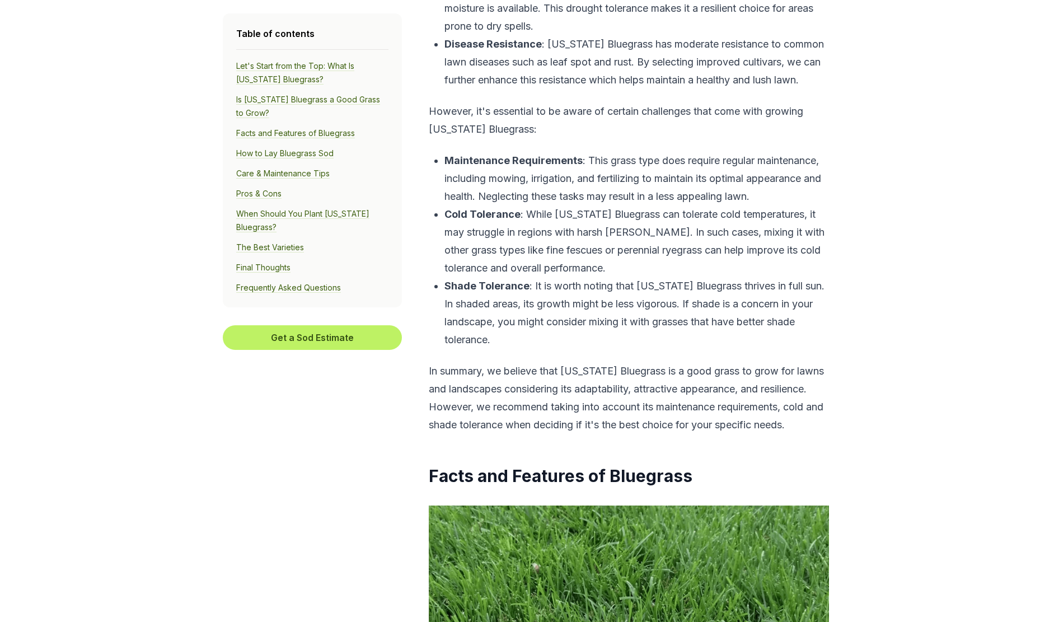
click at [525, 349] on p "Shade Tolerance : It is worth noting that Kentucky Bluegrass thrives in full su…" at bounding box center [636, 313] width 384 height 72
drag, startPoint x: 531, startPoint y: 355, endPoint x: 646, endPoint y: 362, distance: 114.9
click at [646, 349] on p "Shade Tolerance : It is worth noting that Kentucky Bluegrass thrives in full su…" at bounding box center [636, 313] width 384 height 72
drag, startPoint x: 646, startPoint y: 362, endPoint x: 678, endPoint y: 373, distance: 33.6
click at [679, 349] on p "Shade Tolerance : It is worth noting that Kentucky Bluegrass thrives in full su…" at bounding box center [636, 313] width 384 height 72
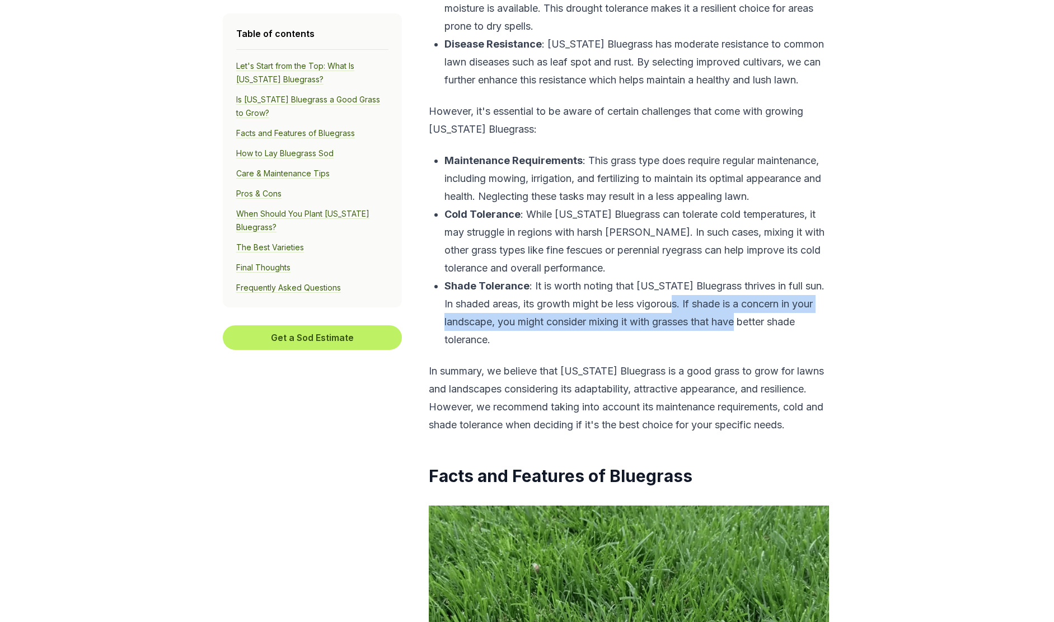
drag, startPoint x: 678, startPoint y: 351, endPoint x: 751, endPoint y: 379, distance: 78.3
click at [751, 349] on p "Shade Tolerance : It is worth noting that Kentucky Bluegrass thrives in full su…" at bounding box center [636, 313] width 384 height 72
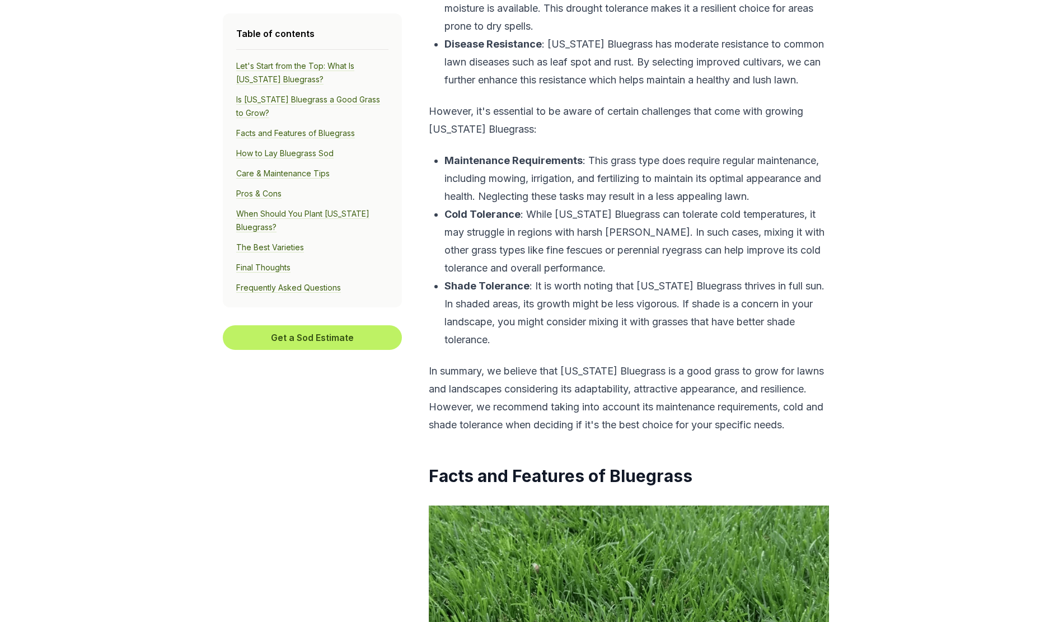
click at [538, 349] on p "Shade Tolerance : It is worth noting that Kentucky Bluegrass thrives in full su…" at bounding box center [636, 313] width 384 height 72
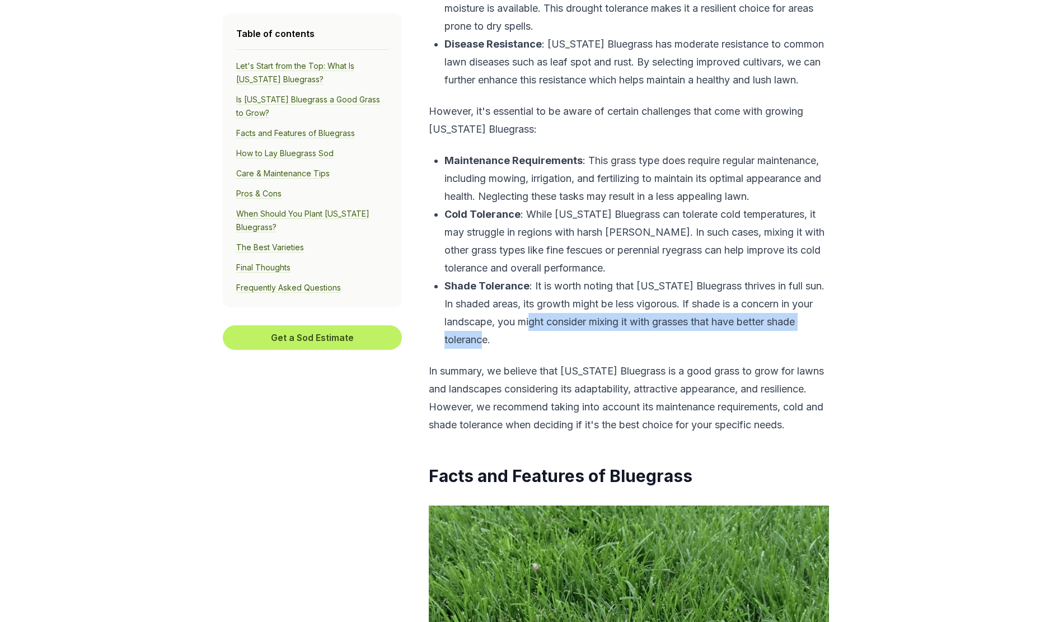
drag, startPoint x: 541, startPoint y: 375, endPoint x: 626, endPoint y: 387, distance: 85.8
click at [626, 349] on p "Shade Tolerance : It is worth noting that Kentucky Bluegrass thrives in full su…" at bounding box center [636, 313] width 384 height 72
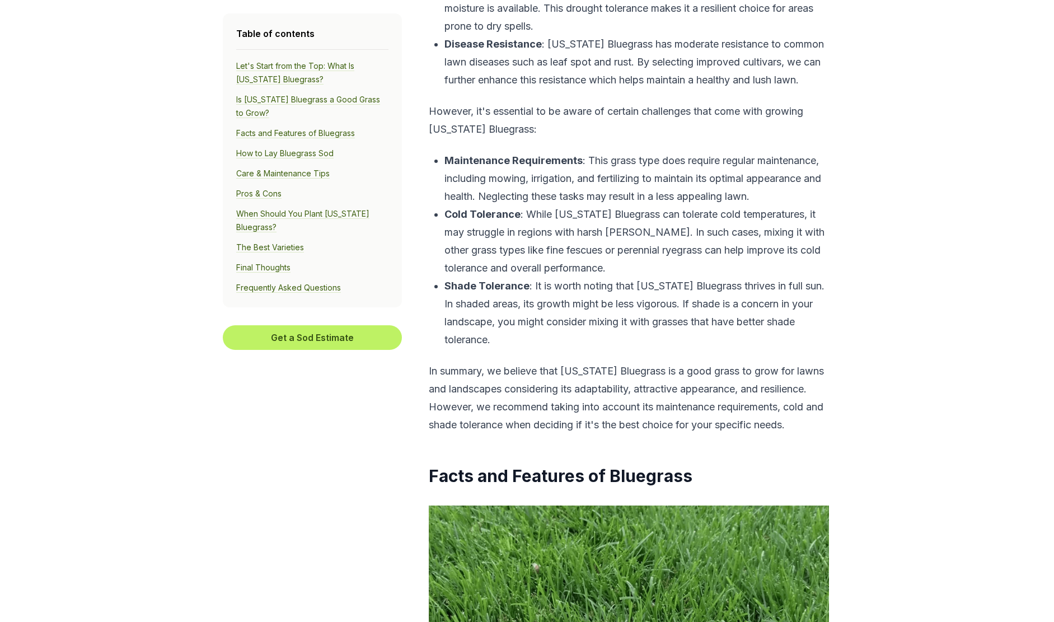
drag, startPoint x: 626, startPoint y: 387, endPoint x: 543, endPoint y: 402, distance: 84.7
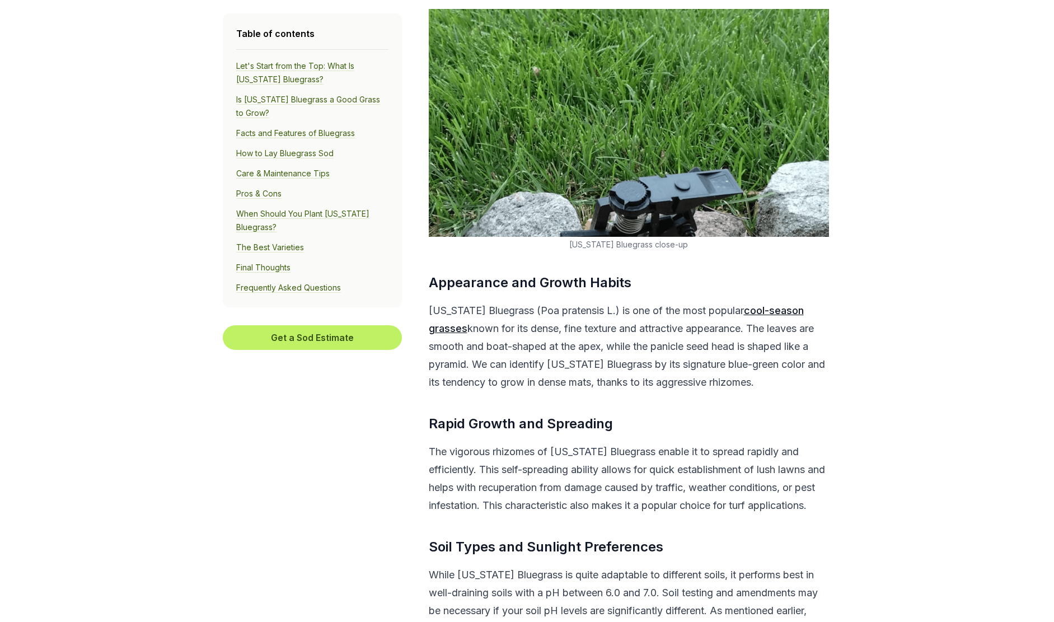
scroll to position [2014, 0]
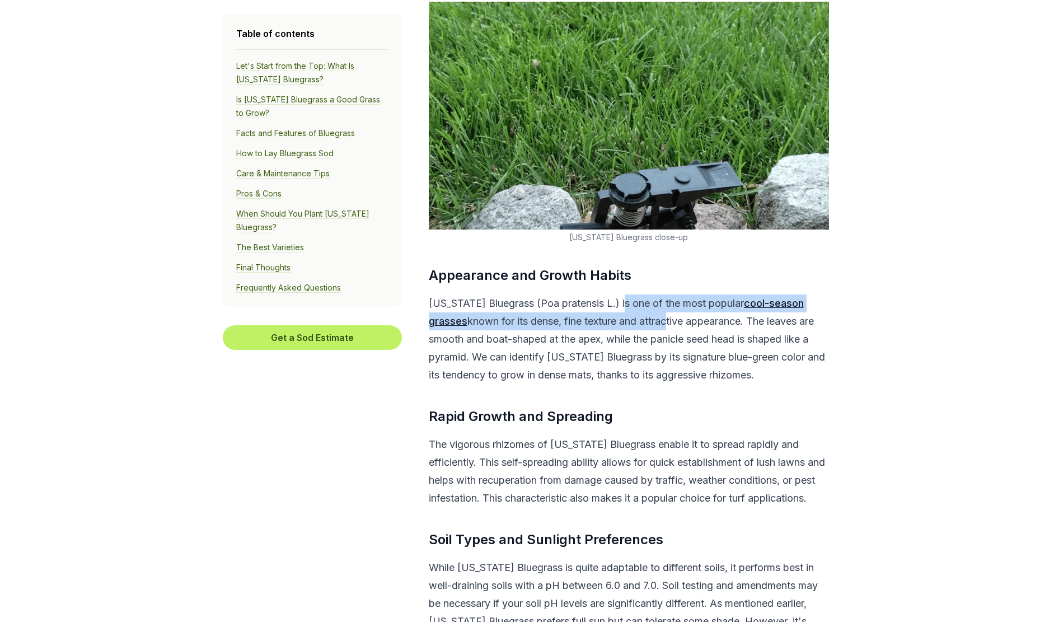
drag, startPoint x: 630, startPoint y: 360, endPoint x: 669, endPoint y: 369, distance: 40.3
click at [669, 369] on p "Kentucky Bluegrass (Poa pratensis L.) is one of the most popular cool-season gr…" at bounding box center [629, 339] width 400 height 90
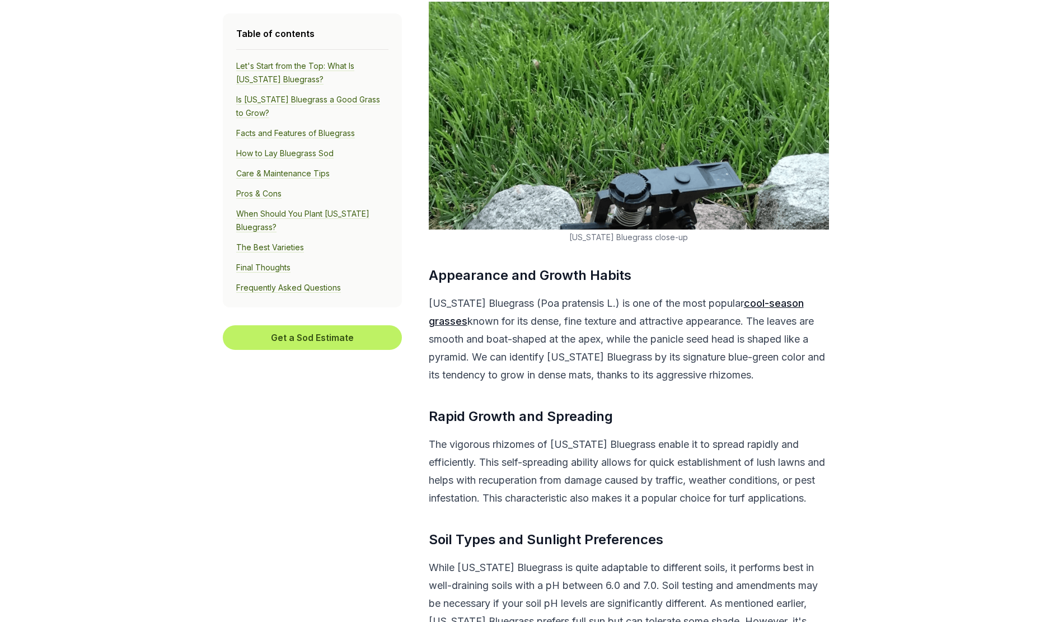
drag, startPoint x: 669, startPoint y: 369, endPoint x: 671, endPoint y: 383, distance: 13.5
click at [671, 383] on p "Kentucky Bluegrass (Poa pratensis L.) is one of the most popular cool-season gr…" at bounding box center [629, 339] width 400 height 90
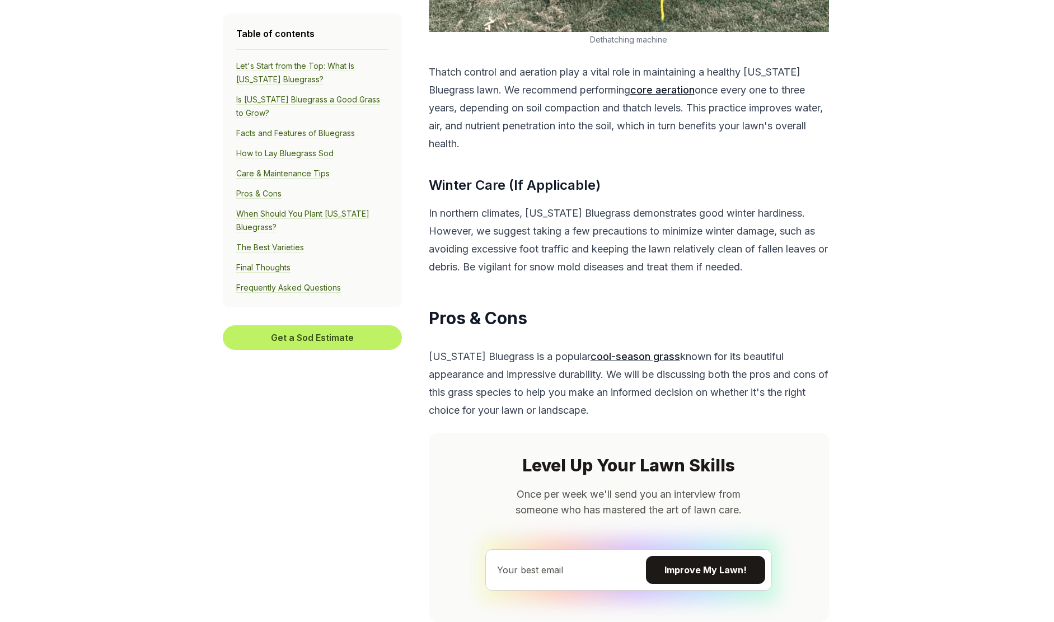
scroll to position [5092, 0]
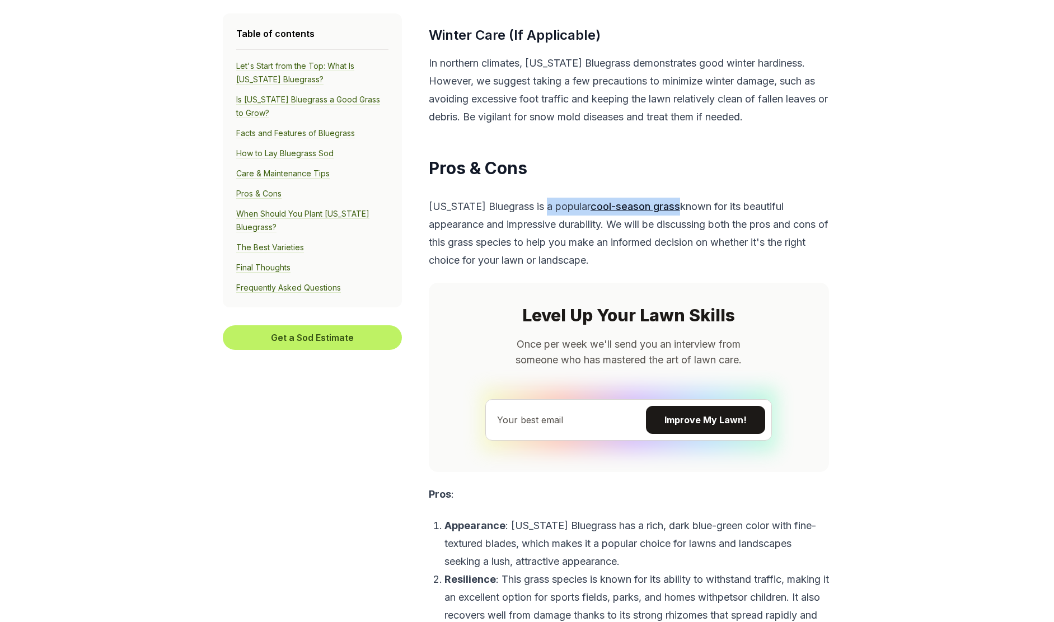
drag, startPoint x: 544, startPoint y: 265, endPoint x: 671, endPoint y: 251, distance: 127.8
drag, startPoint x: 671, startPoint y: 251, endPoint x: 579, endPoint y: 286, distance: 99.3
click at [579, 269] on p "Kentucky Bluegrass is a popular cool-season grass known for its beautiful appea…" at bounding box center [629, 234] width 400 height 72
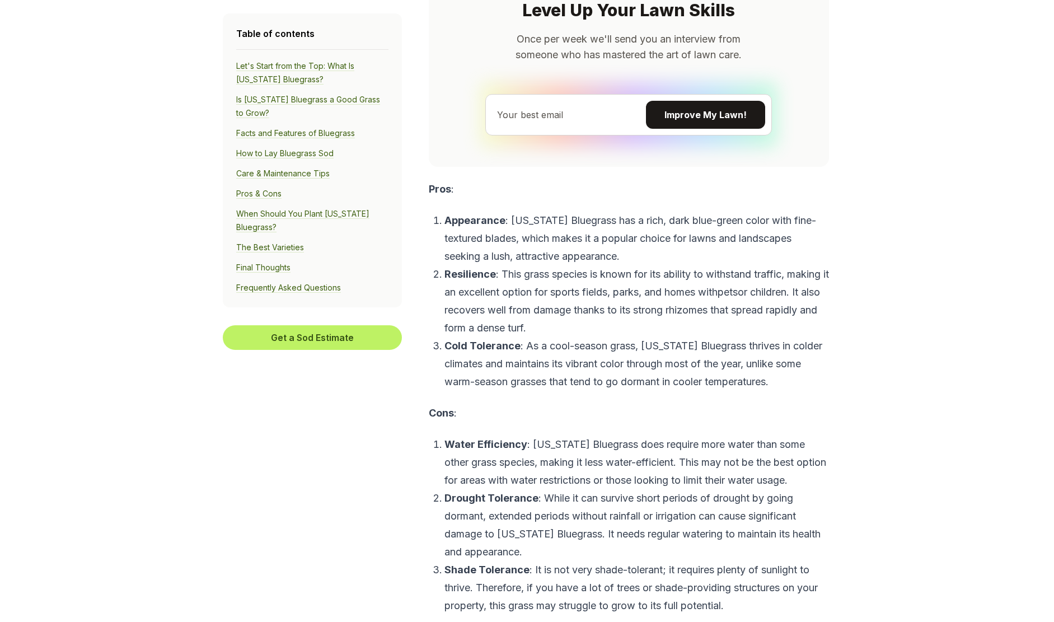
scroll to position [5539, 0]
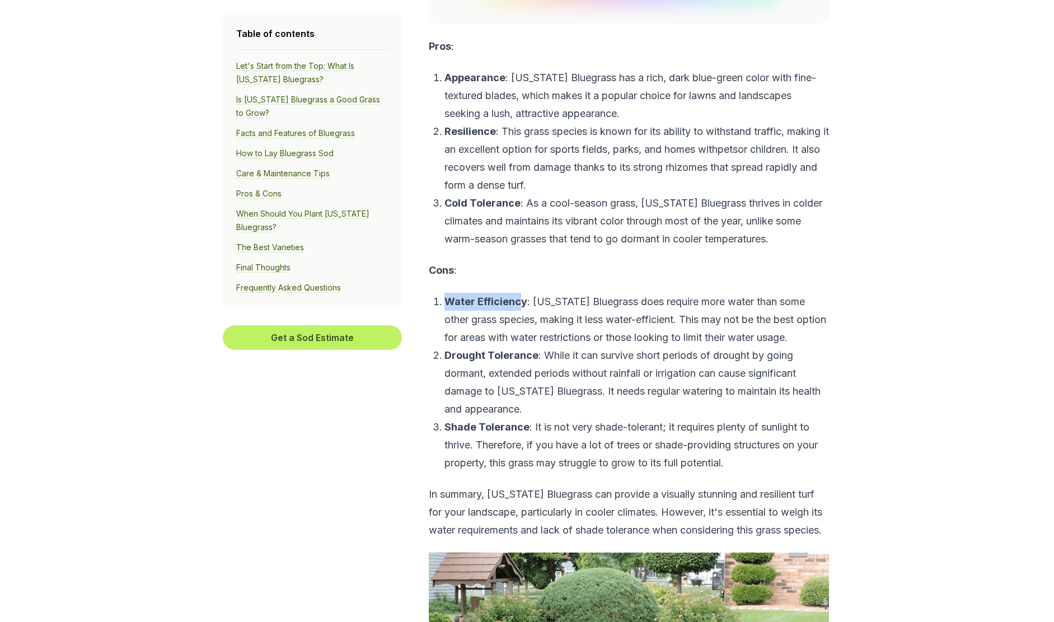
drag, startPoint x: 521, startPoint y: 353, endPoint x: 676, endPoint y: 342, distance: 155.3
drag, startPoint x: 676, startPoint y: 342, endPoint x: 690, endPoint y: 353, distance: 17.6
click at [690, 346] on p "Water Efficiency : Kentucky Bluegrass does require more water than some other g…" at bounding box center [636, 320] width 384 height 54
drag, startPoint x: 542, startPoint y: 377, endPoint x: 621, endPoint y: 375, distance: 78.4
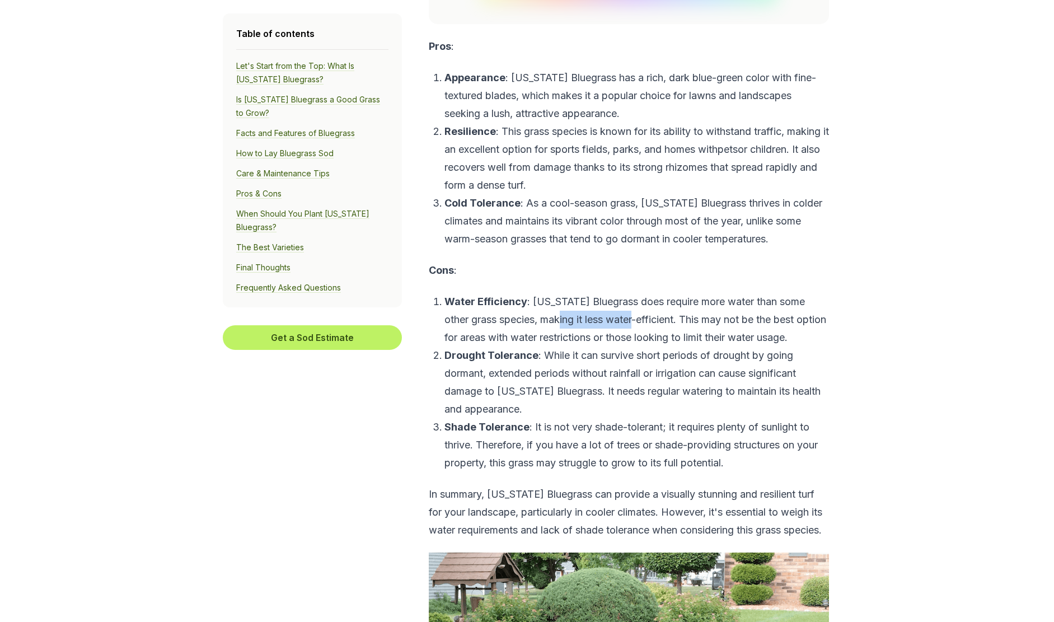
click at [621, 346] on p "Water Efficiency : Kentucky Bluegrass does require more water than some other g…" at bounding box center [636, 320] width 384 height 54
drag, startPoint x: 621, startPoint y: 375, endPoint x: 631, endPoint y: 380, distance: 11.3
click at [630, 346] on p "Water Efficiency : Kentucky Bluegrass does require more water than some other g…" at bounding box center [636, 320] width 384 height 54
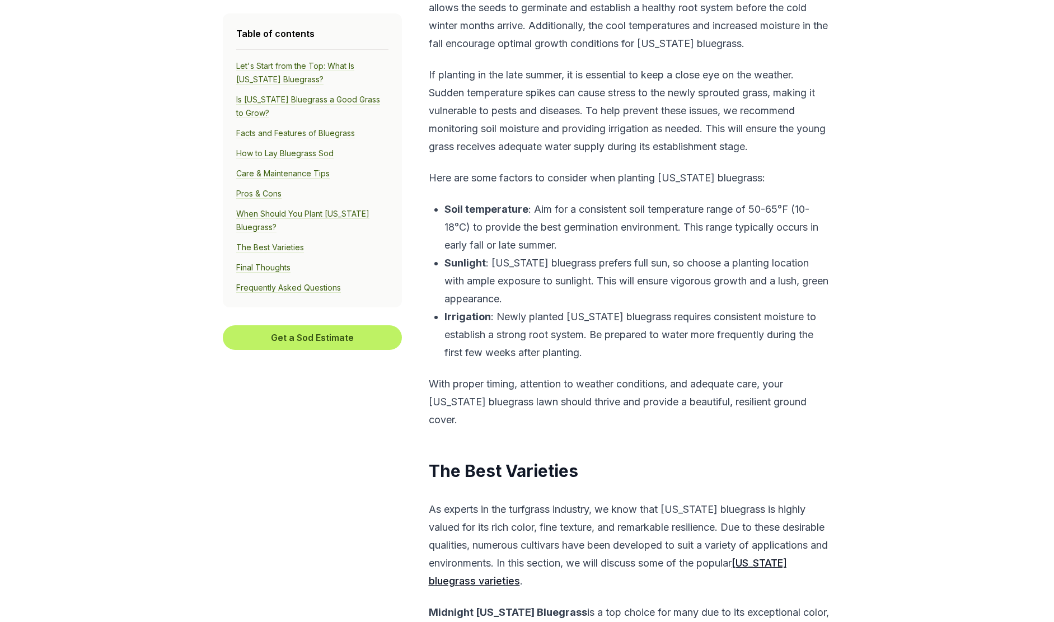
scroll to position [6435, 0]
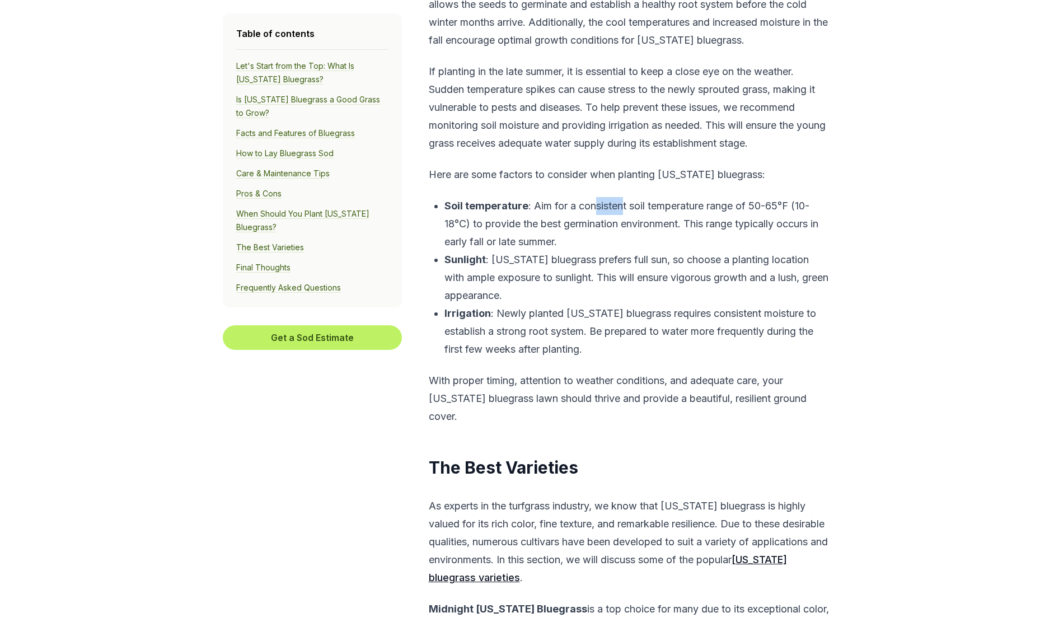
drag, startPoint x: 597, startPoint y: 279, endPoint x: 621, endPoint y: 279, distance: 24.1
click at [621, 251] on p "Soil temperature : Aim for a consistent soil temperature range of 50-65°F (10-1…" at bounding box center [636, 224] width 384 height 54
drag, startPoint x: 621, startPoint y: 279, endPoint x: 640, endPoint y: 282, distance: 18.8
click at [640, 251] on p "Soil temperature : Aim for a consistent soil temperature range of 50-65°F (10-1…" at bounding box center [636, 224] width 384 height 54
drag, startPoint x: 571, startPoint y: 278, endPoint x: 624, endPoint y: 278, distance: 53.2
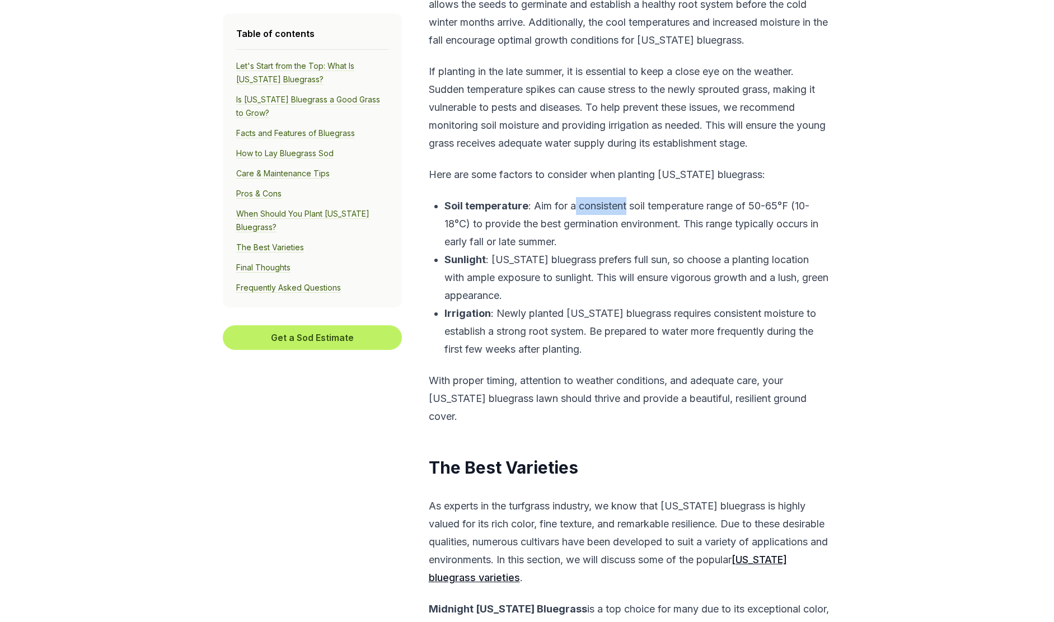
click at [624, 251] on p "Soil temperature : Aim for a consistent soil temperature range of 50-65°F (10-1…" at bounding box center [636, 224] width 384 height 54
drag, startPoint x: 624, startPoint y: 278, endPoint x: 644, endPoint y: 283, distance: 20.1
click at [644, 251] on p "Soil temperature : Aim for a consistent soil temperature range of 50-65°F (10-1…" at bounding box center [636, 224] width 384 height 54
drag, startPoint x: 547, startPoint y: 298, endPoint x: 605, endPoint y: 297, distance: 58.2
click at [605, 251] on p "Soil temperature : Aim for a consistent soil temperature range of 50-65°F (10-1…" at bounding box center [636, 224] width 384 height 54
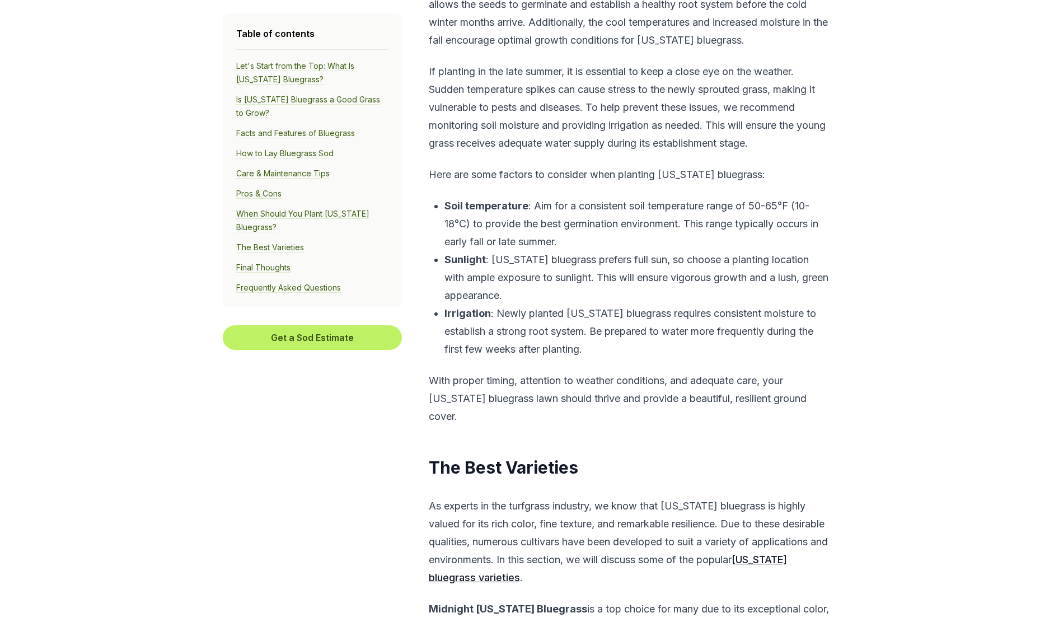
drag, startPoint x: 605, startPoint y: 297, endPoint x: 617, endPoint y: 297, distance: 12.3
click at [617, 251] on p "Soil temperature : Aim for a consistent soil temperature range of 50-65°F (10-1…" at bounding box center [636, 224] width 384 height 54
drag, startPoint x: 509, startPoint y: 313, endPoint x: 535, endPoint y: 313, distance: 26.3
click at [535, 251] on p "Soil temperature : Aim for a consistent soil temperature range of 50-65°F (10-1…" at bounding box center [636, 224] width 384 height 54
drag, startPoint x: 535, startPoint y: 313, endPoint x: 544, endPoint y: 319, distance: 10.6
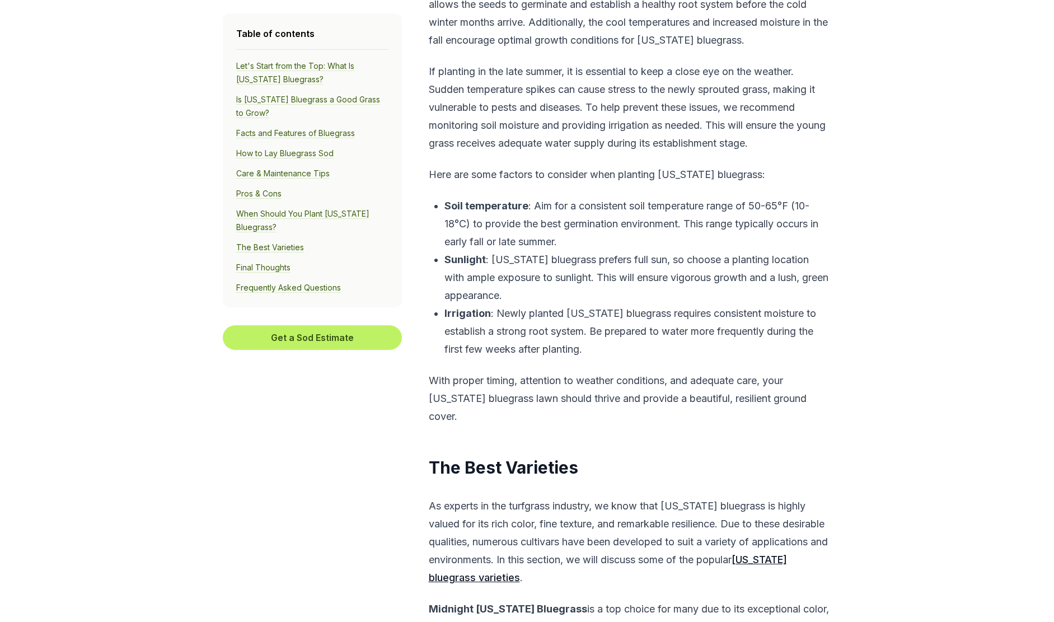
click at [544, 251] on p "Soil temperature : Aim for a consistent soil temperature range of 50-65°F (10-1…" at bounding box center [636, 224] width 384 height 54
drag, startPoint x: 547, startPoint y: 331, endPoint x: 625, endPoint y: 331, distance: 77.8
click at [625, 304] on p "Sunlight : Kentucky bluegrass prefers full sun, so choose a planting location w…" at bounding box center [636, 278] width 384 height 54
drag, startPoint x: 625, startPoint y: 331, endPoint x: 652, endPoint y: 344, distance: 30.1
click at [652, 304] on p "Sunlight : Kentucky bluegrass prefers full sun, so choose a planting location w…" at bounding box center [636, 278] width 384 height 54
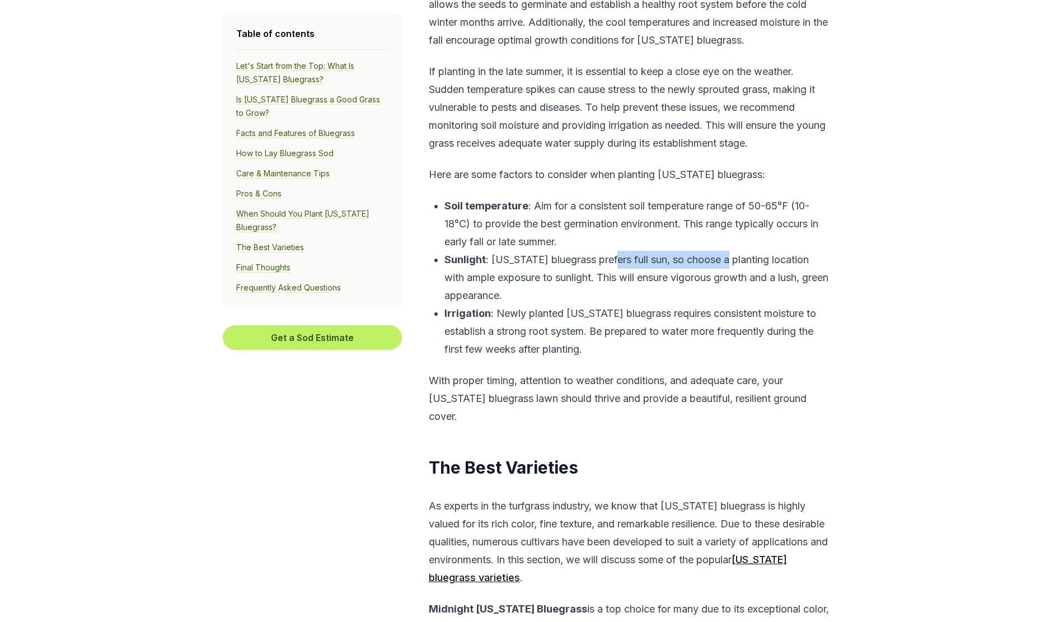
drag, startPoint x: 615, startPoint y: 341, endPoint x: 732, endPoint y: 332, distance: 117.3
click at [732, 304] on p "Sunlight : Kentucky bluegrass prefers full sun, so choose a planting location w…" at bounding box center [636, 278] width 384 height 54
drag, startPoint x: 732, startPoint y: 332, endPoint x: 753, endPoint y: 345, distance: 24.7
click at [753, 304] on p "Sunlight : Kentucky bluegrass prefers full sun, so choose a planting location w…" at bounding box center [636, 278] width 384 height 54
drag, startPoint x: 704, startPoint y: 339, endPoint x: 764, endPoint y: 332, distance: 60.2
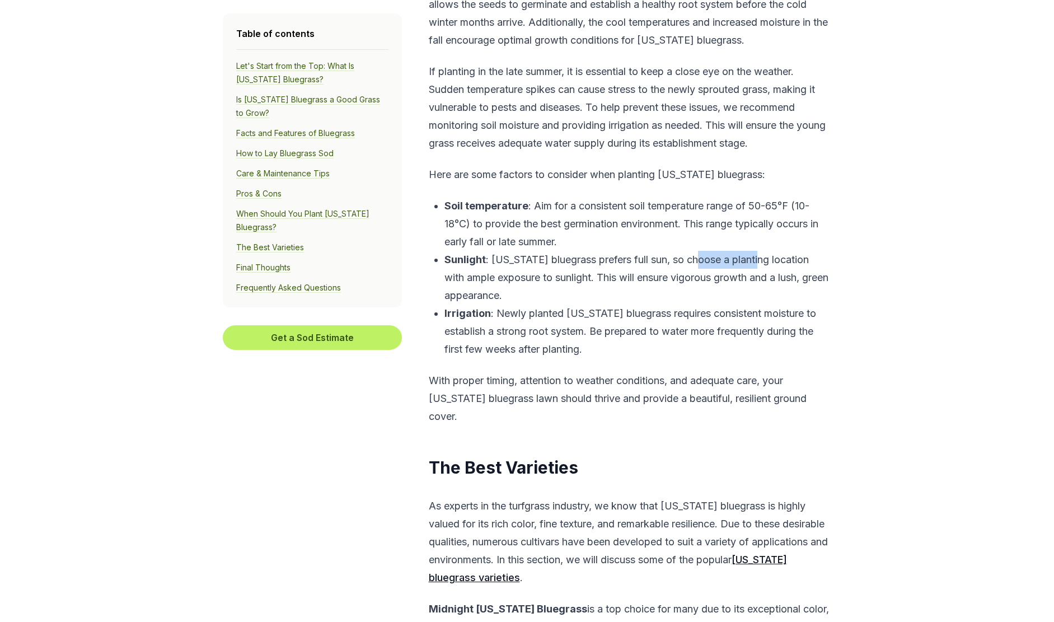
click at [764, 304] on p "Sunlight : Kentucky bluegrass prefers full sun, so choose a planting location w…" at bounding box center [636, 278] width 384 height 54
drag, startPoint x: 764, startPoint y: 332, endPoint x: 776, endPoint y: 350, distance: 21.7
click at [775, 304] on p "Sunlight : Kentucky bluegrass prefers full sun, so choose a planting location w…" at bounding box center [636, 278] width 384 height 54
drag, startPoint x: 498, startPoint y: 359, endPoint x: 596, endPoint y: 358, distance: 97.9
click at [596, 304] on p "Sunlight : Kentucky bluegrass prefers full sun, so choose a planting location w…" at bounding box center [636, 278] width 384 height 54
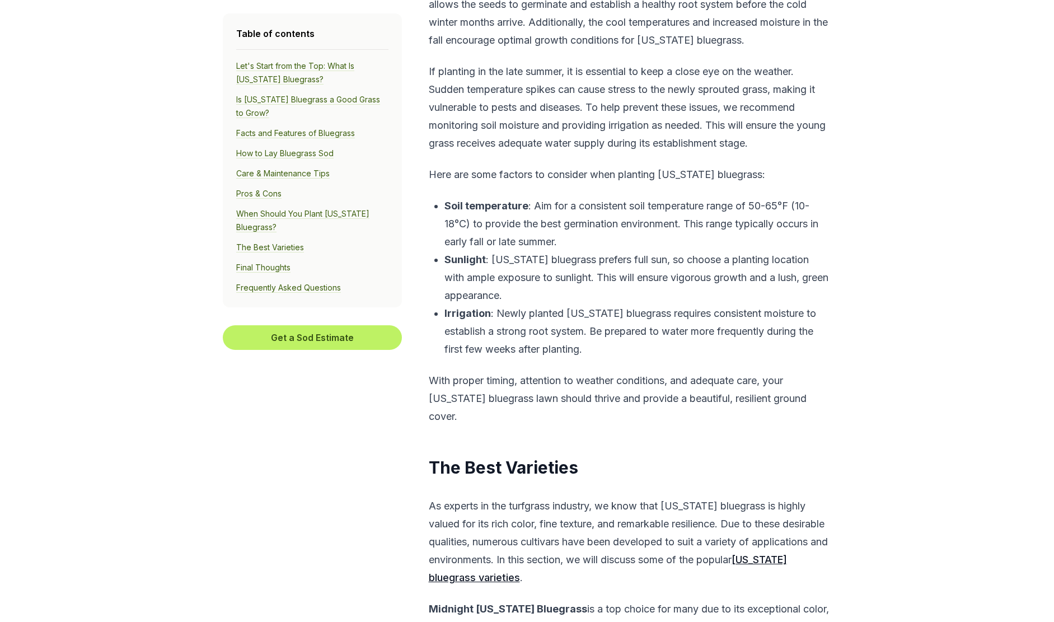
drag, startPoint x: 596, startPoint y: 358, endPoint x: 626, endPoint y: 359, distance: 30.2
click at [626, 304] on p "Sunlight : Kentucky bluegrass prefers full sun, so choose a planting location w…" at bounding box center [636, 278] width 384 height 54
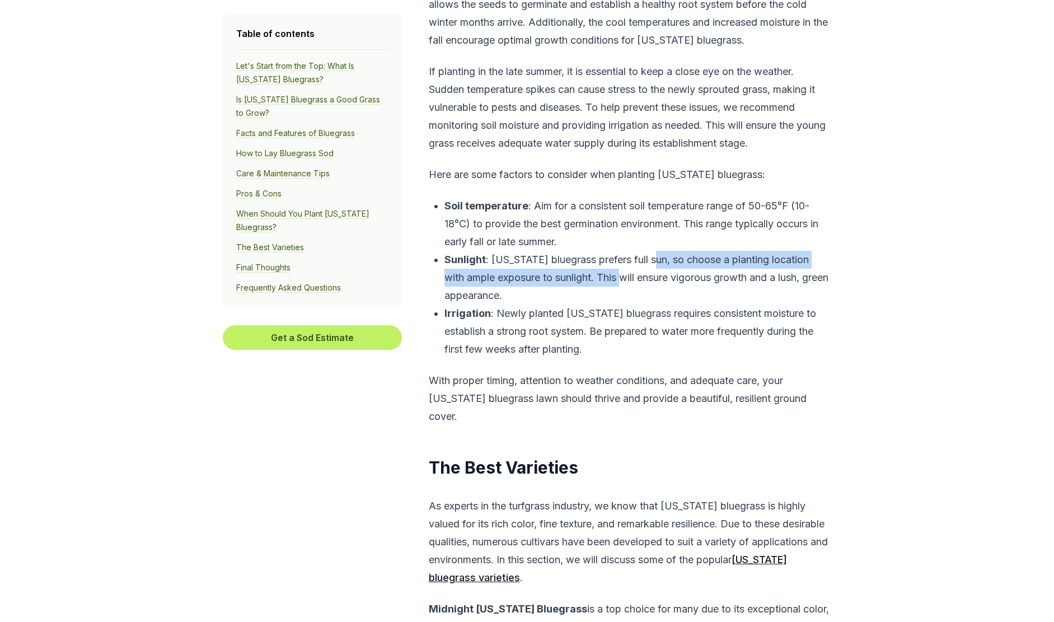
drag, startPoint x: 612, startPoint y: 356, endPoint x: 656, endPoint y: 345, distance: 46.3
click at [656, 304] on p "Sunlight : Kentucky bluegrass prefers full sun, so choose a planting location w…" at bounding box center [636, 278] width 384 height 54
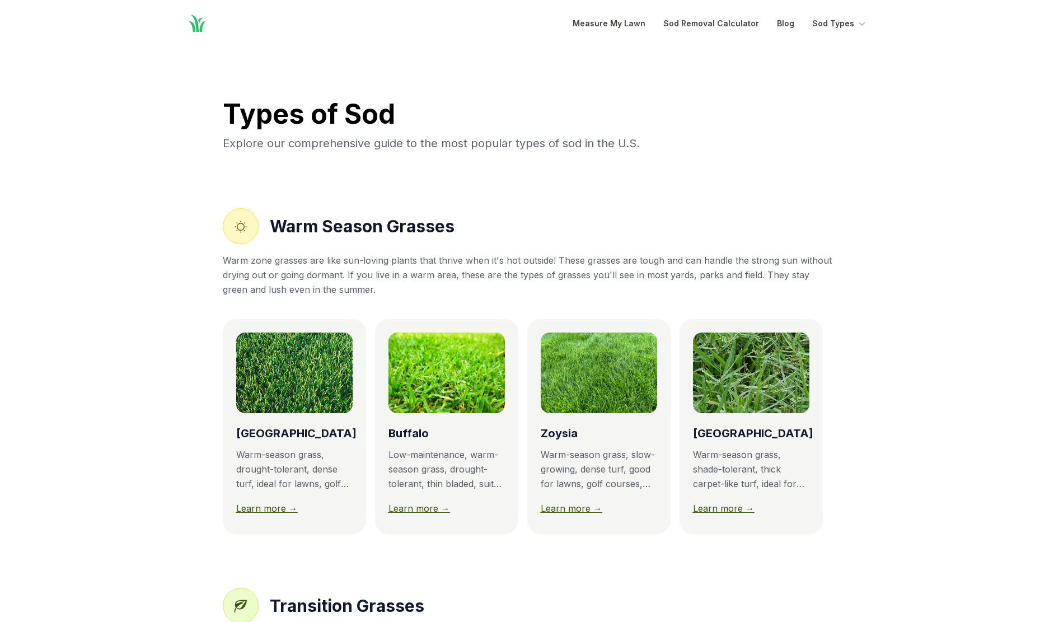
scroll to position [990, 0]
